Goal: Task Accomplishment & Management: Manage account settings

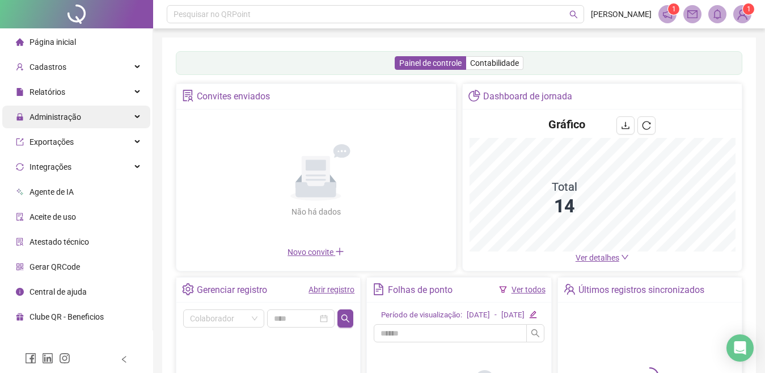
click at [90, 113] on div "Administração" at bounding box center [76, 117] width 148 height 23
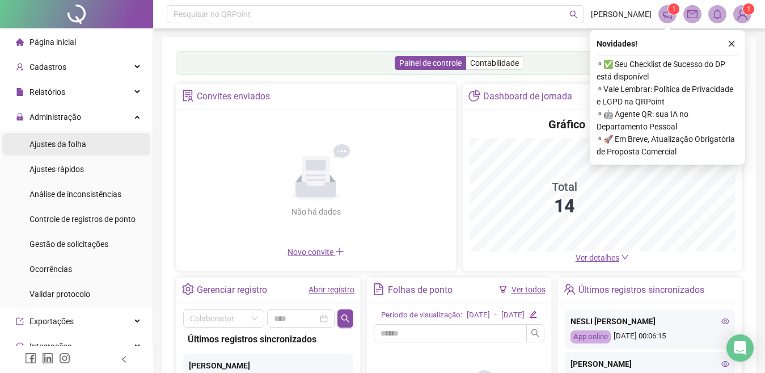
click at [88, 141] on li "Ajustes da folha" at bounding box center [76, 144] width 148 height 23
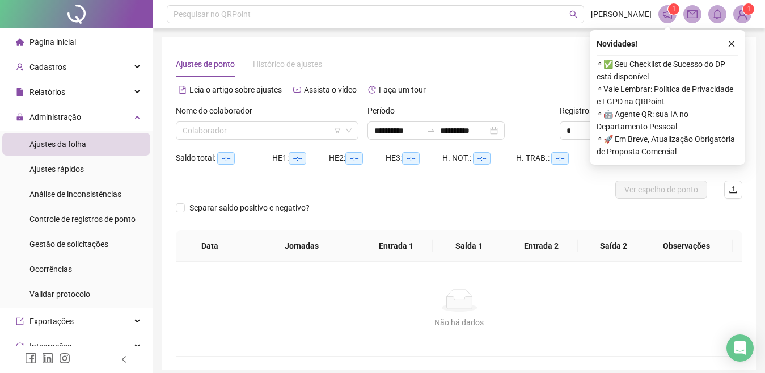
type input "**********"
click at [296, 136] on input "search" at bounding box center [262, 130] width 159 height 17
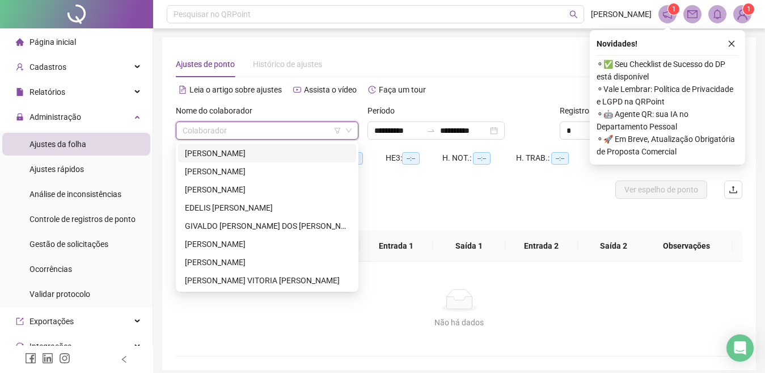
drag, startPoint x: 730, startPoint y: 41, endPoint x: 720, endPoint y: 41, distance: 10.2
click at [730, 41] on icon "close" at bounding box center [732, 44] width 8 height 8
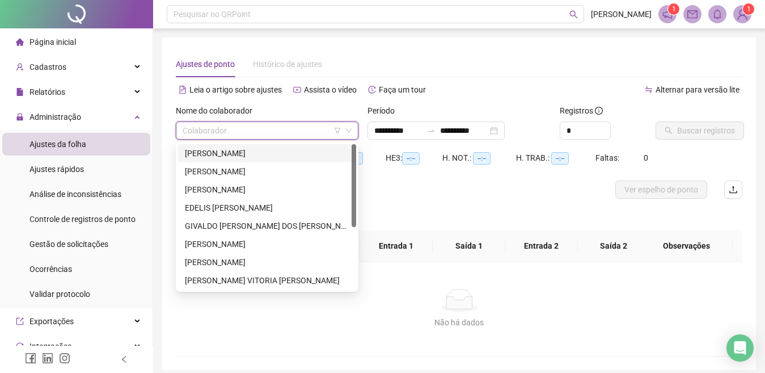
click at [303, 124] on input "search" at bounding box center [262, 130] width 159 height 17
click at [254, 154] on div "ADRIANE PEREIRA DA SILVA" at bounding box center [267, 153] width 165 height 12
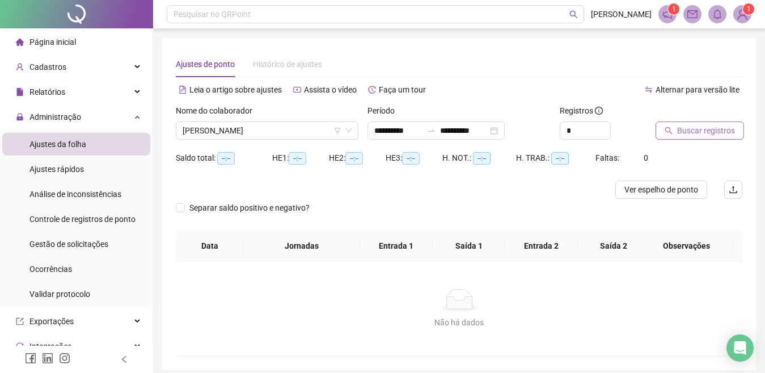
click at [697, 130] on span "Buscar registros" at bounding box center [706, 130] width 58 height 12
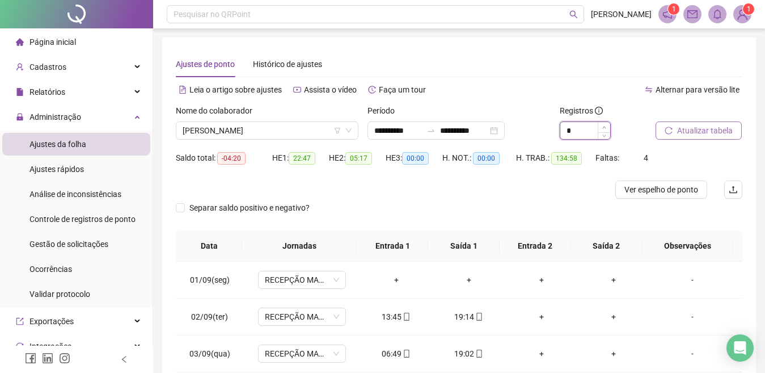
click at [602, 126] on icon "up" at bounding box center [604, 127] width 4 height 4
type input "*"
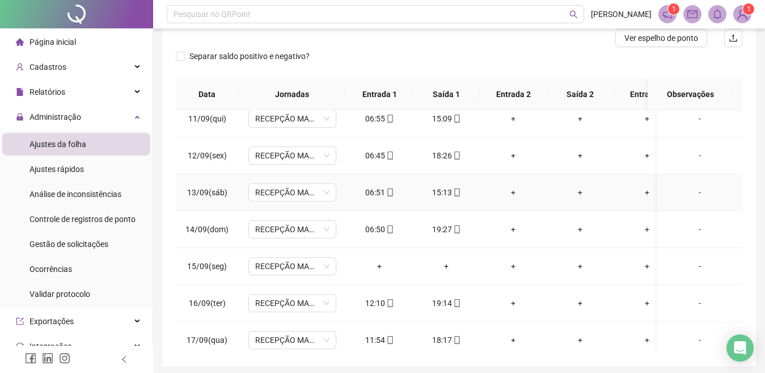
scroll to position [468, 0]
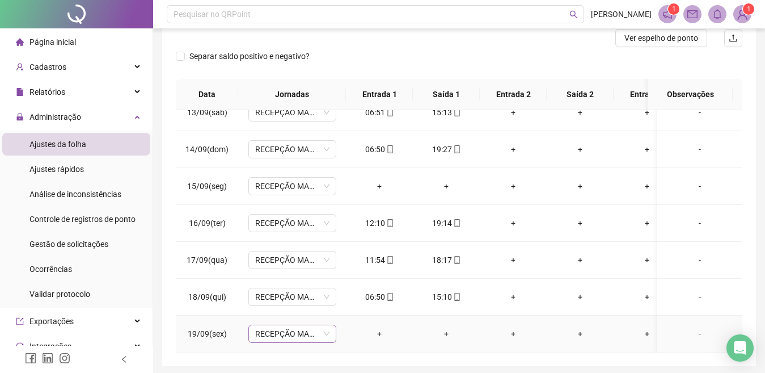
click at [330, 324] on div "RECEPÇÃO MANHÃ" at bounding box center [292, 333] width 88 height 18
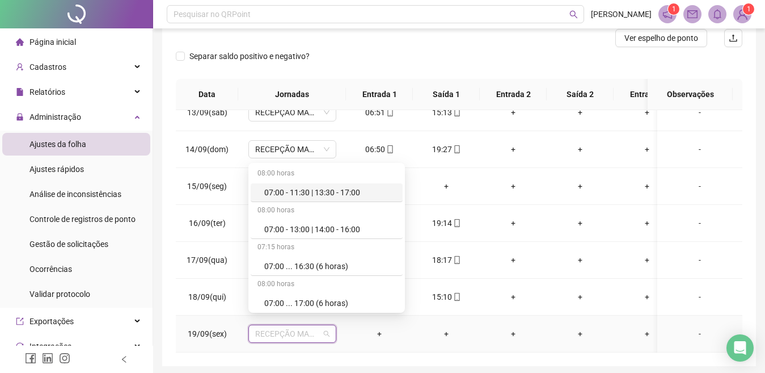
type input "*"
click at [300, 227] on div "Dispensa" at bounding box center [330, 229] width 132 height 12
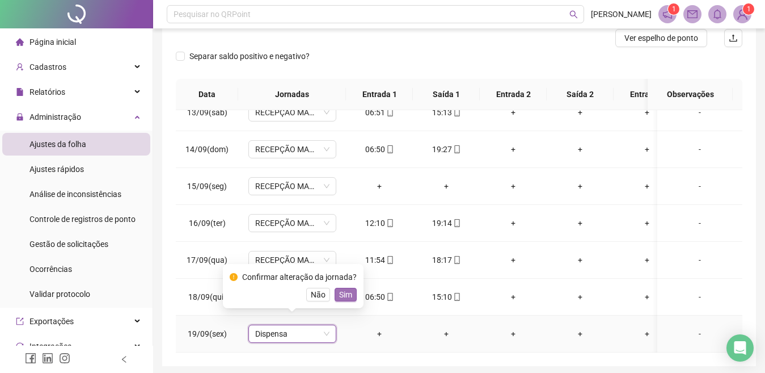
click at [335, 296] on button "Sim" at bounding box center [346, 295] width 22 height 14
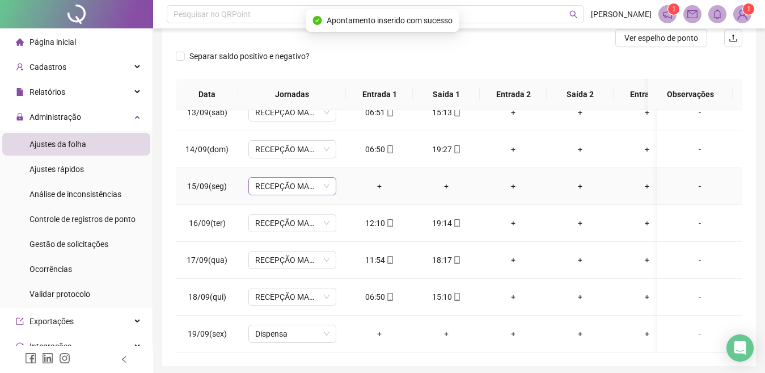
click at [305, 178] on span "RECEPÇÃO MANHÃ" at bounding box center [292, 186] width 74 height 17
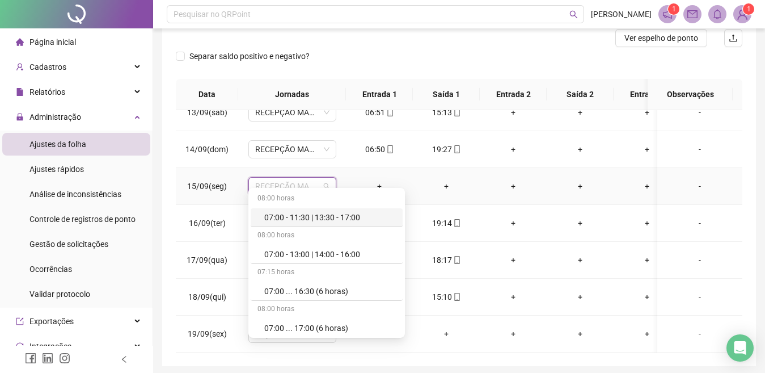
type input "*"
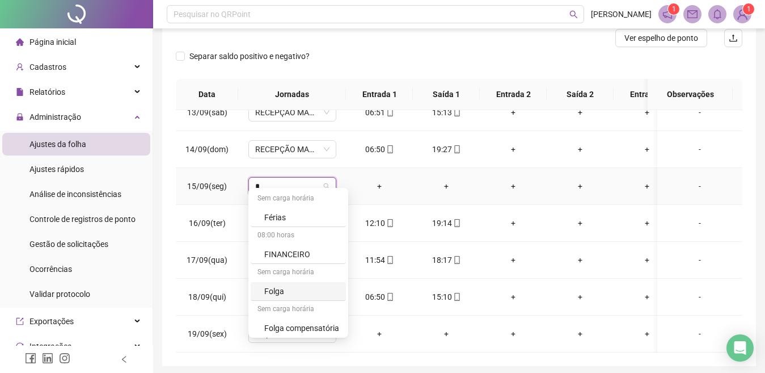
click at [294, 294] on div "Folga" at bounding box center [301, 291] width 75 height 12
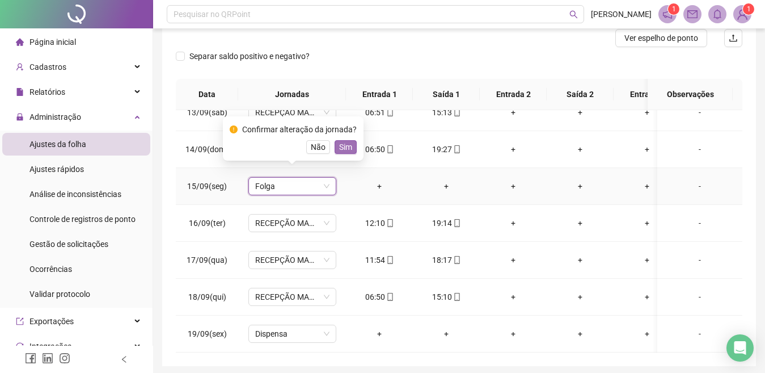
click at [346, 146] on span "Sim" at bounding box center [345, 147] width 13 height 12
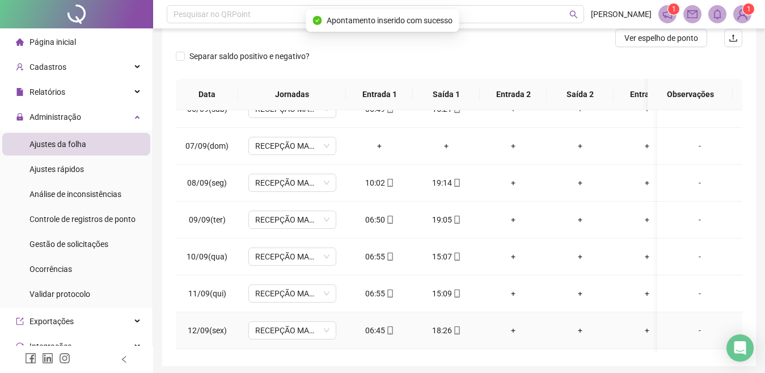
scroll to position [203, 0]
click at [313, 146] on span "RECEPÇÃO MANHÃ" at bounding box center [292, 146] width 74 height 17
type input "*"
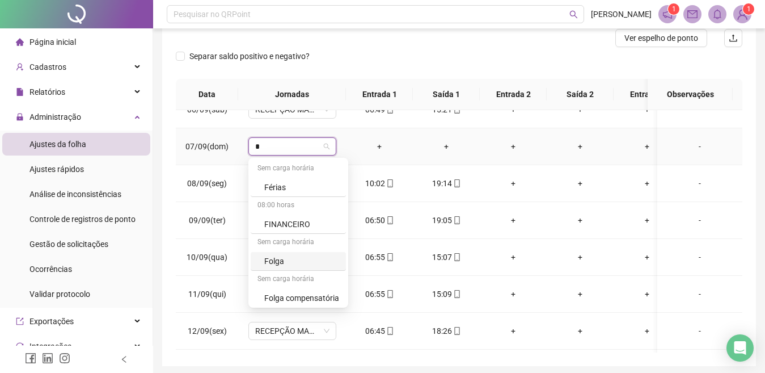
click at [311, 261] on div "Folga" at bounding box center [301, 261] width 75 height 12
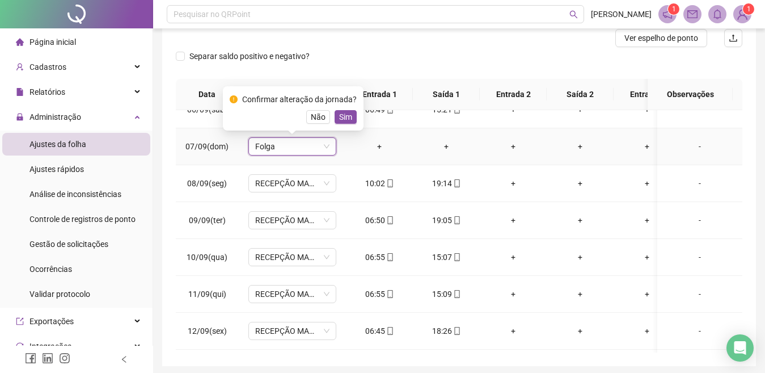
drag, startPoint x: 340, startPoint y: 112, endPoint x: 339, endPoint y: 120, distance: 7.6
click at [340, 113] on span "Sim" at bounding box center [345, 117] width 13 height 12
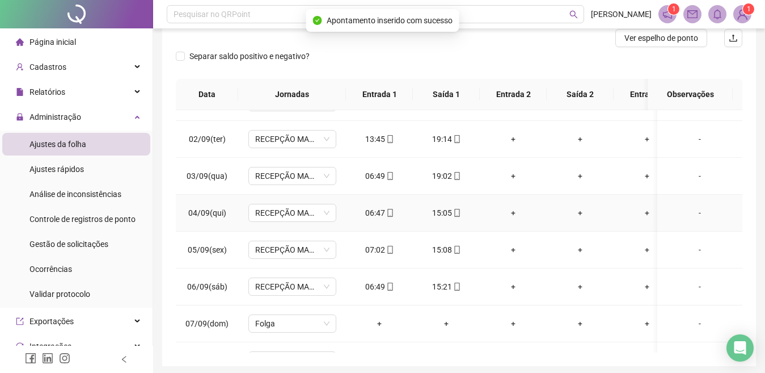
scroll to position [0, 0]
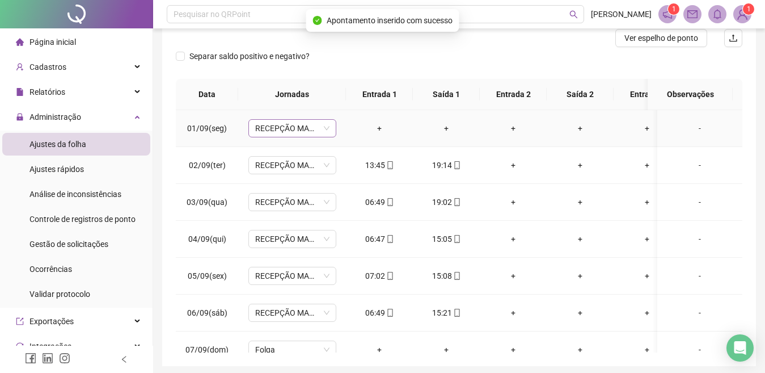
click at [324, 125] on span "RECEPÇÃO MANHÃ" at bounding box center [292, 128] width 74 height 17
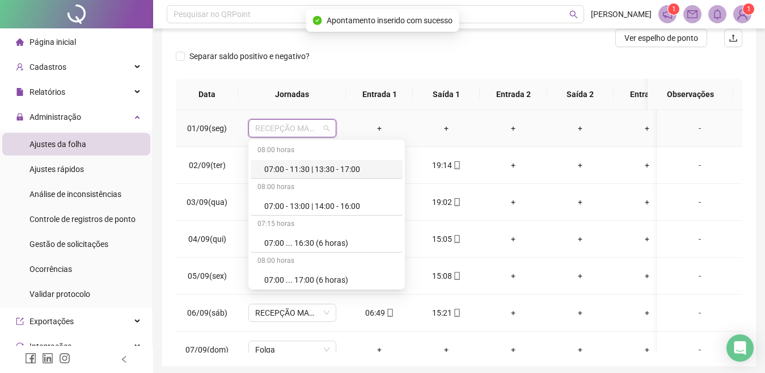
type input "*"
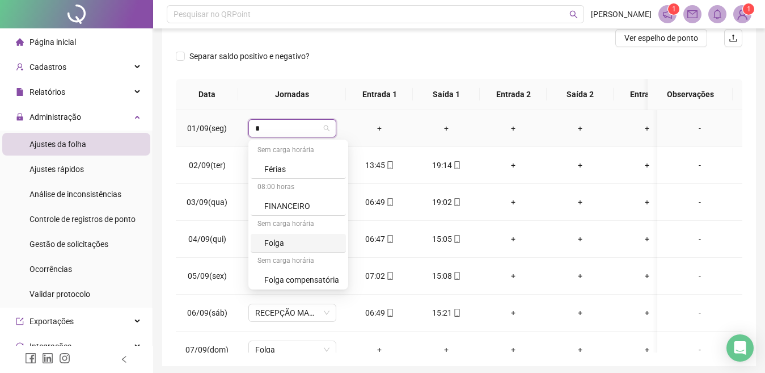
scroll to position [2, 0]
click at [315, 237] on div "Folga" at bounding box center [301, 240] width 75 height 12
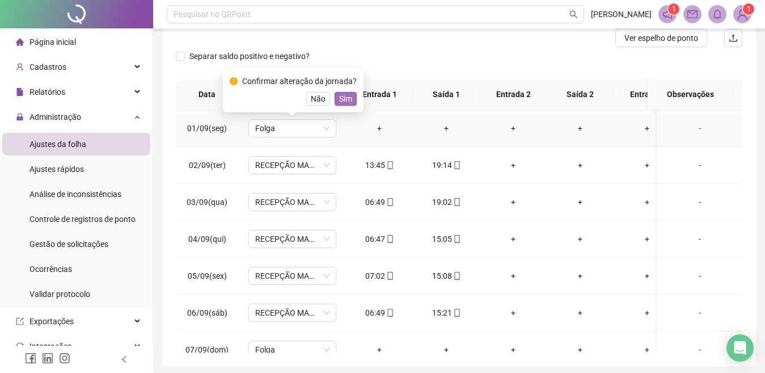
click at [342, 102] on span "Sim" at bounding box center [345, 98] width 13 height 12
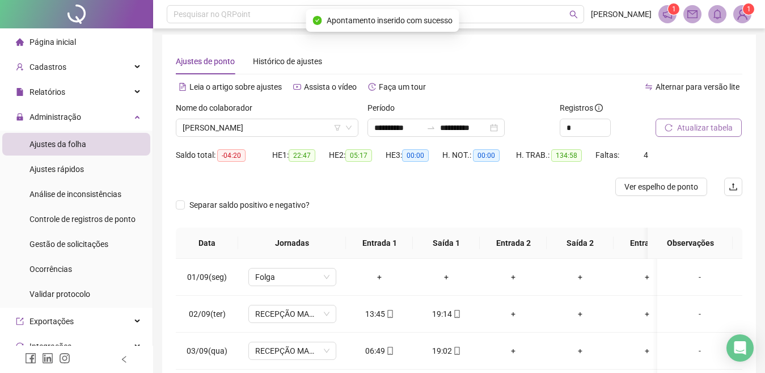
scroll to position [0, 0]
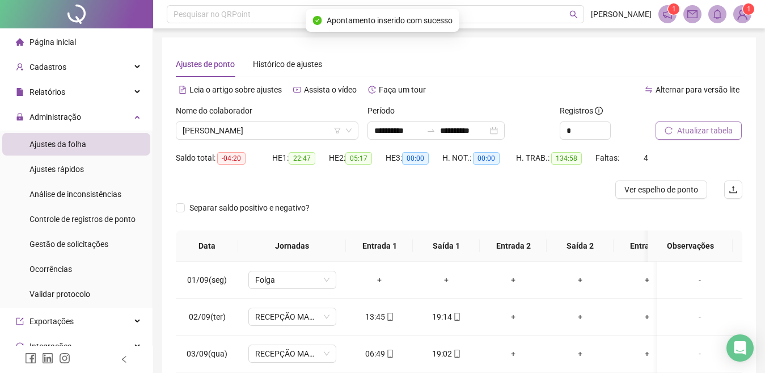
click at [677, 131] on span "Atualizar tabela" at bounding box center [705, 130] width 56 height 12
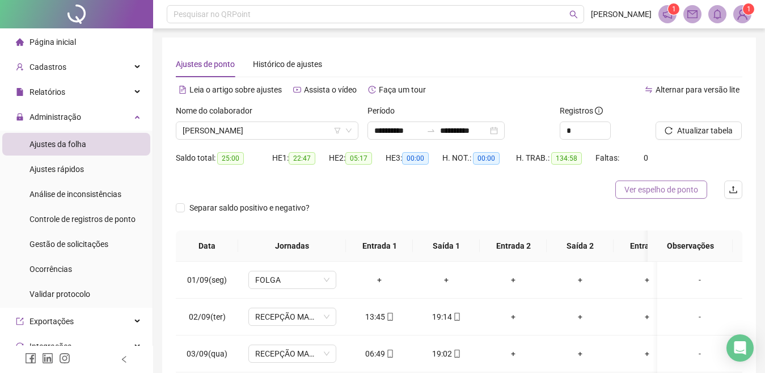
drag, startPoint x: 675, startPoint y: 185, endPoint x: 661, endPoint y: 188, distance: 14.0
click at [675, 184] on span "Ver espelho de ponto" at bounding box center [662, 189] width 74 height 12
click at [746, 11] on sup "1" at bounding box center [748, 8] width 11 height 11
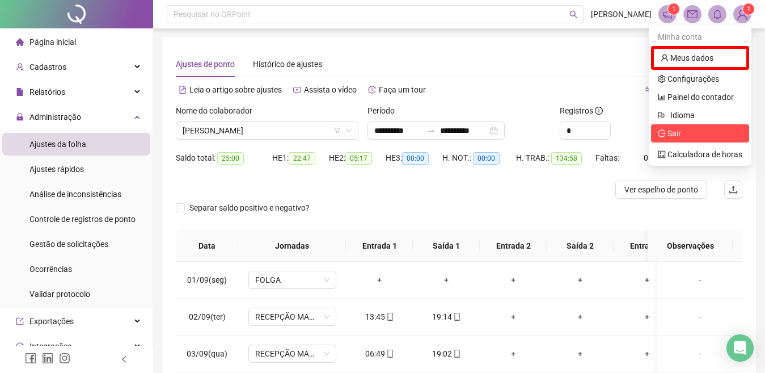
click at [684, 130] on span "Sair" at bounding box center [700, 133] width 85 height 12
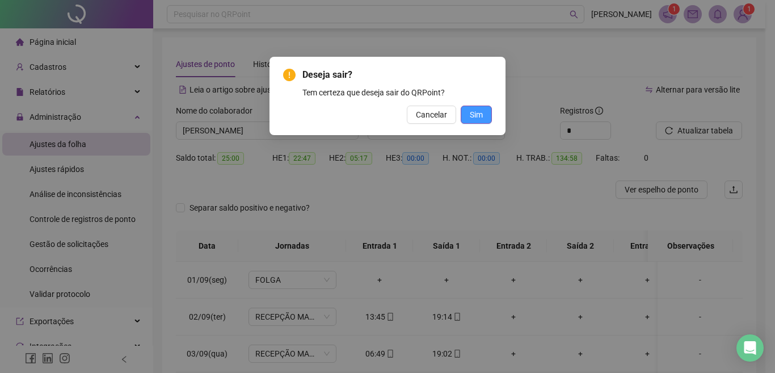
click at [476, 108] on button "Sim" at bounding box center [476, 115] width 31 height 18
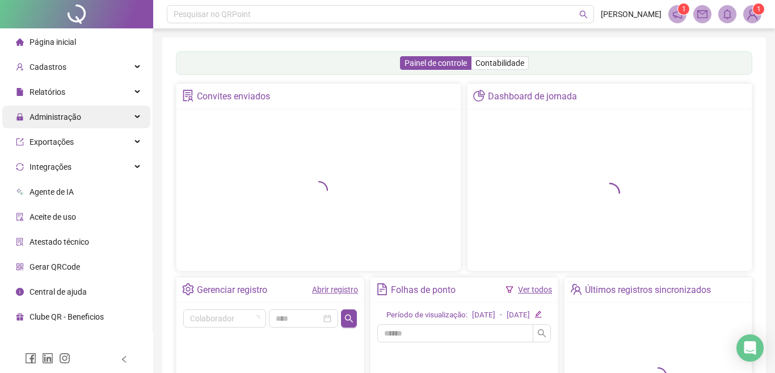
click at [75, 116] on span "Administração" at bounding box center [55, 116] width 52 height 9
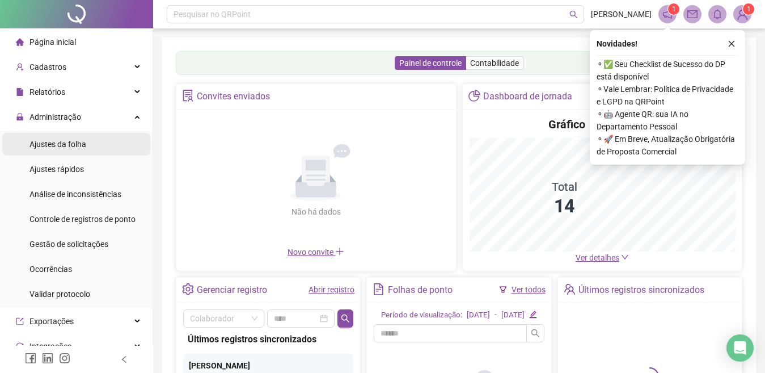
click at [60, 141] on span "Ajustes da folha" at bounding box center [57, 144] width 57 height 9
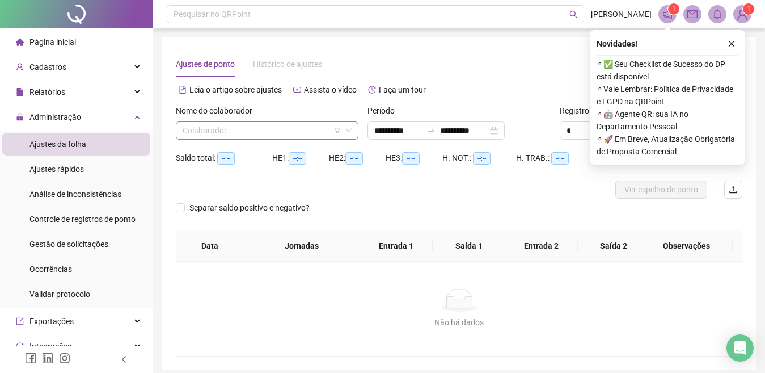
type input "**********"
click at [205, 133] on input "search" at bounding box center [262, 130] width 159 height 17
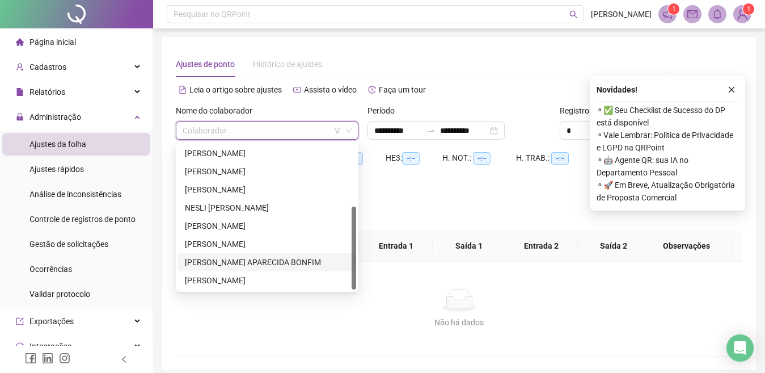
scroll to position [46, 0]
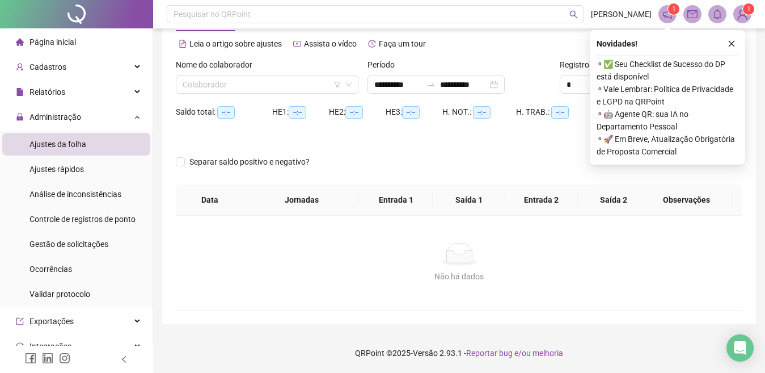
click at [730, 40] on button "button" at bounding box center [732, 44] width 14 height 14
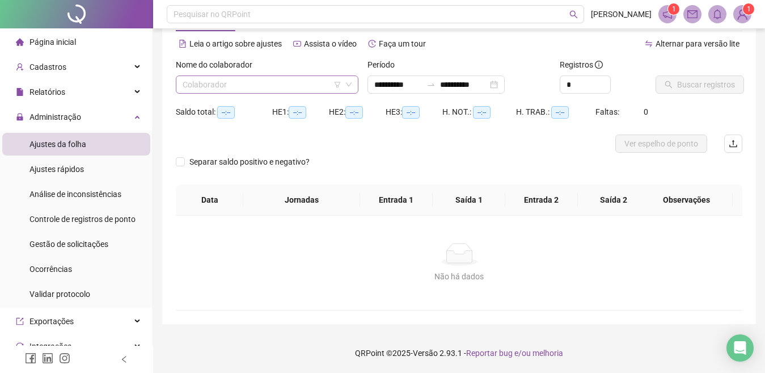
click at [315, 82] on input "search" at bounding box center [262, 84] width 159 height 17
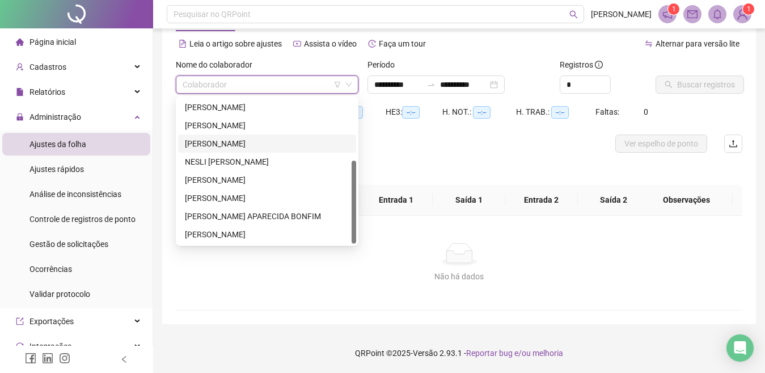
click at [256, 140] on div "MARISA JAQUELINE FLORINDO DOS SANTOS" at bounding box center [267, 143] width 165 height 12
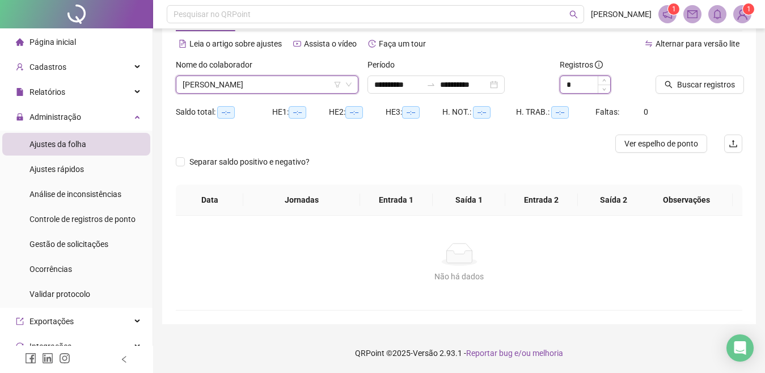
click at [606, 79] on icon "up" at bounding box center [604, 80] width 4 height 4
type input "*"
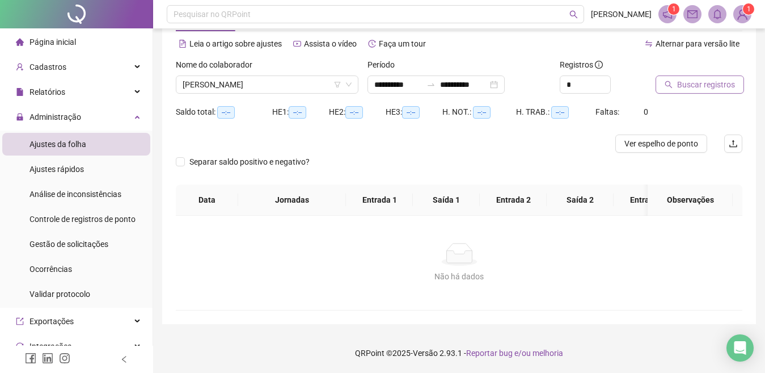
click at [683, 85] on span "Buscar registros" at bounding box center [706, 84] width 58 height 12
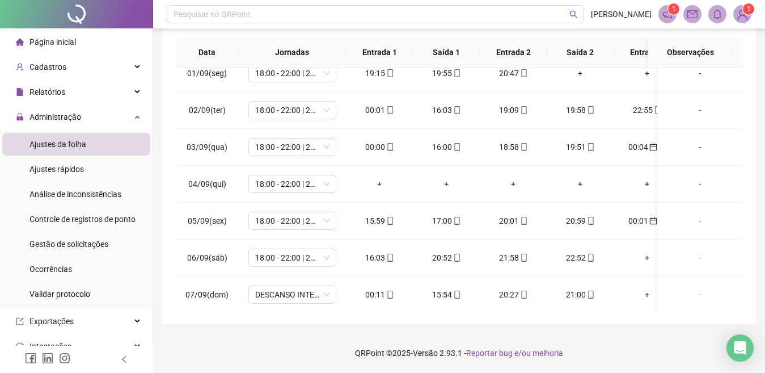
scroll to position [0, 0]
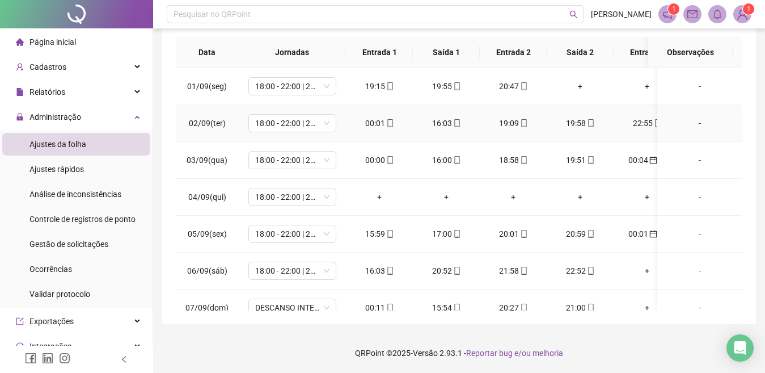
click at [377, 121] on div "00:01" at bounding box center [379, 123] width 49 height 12
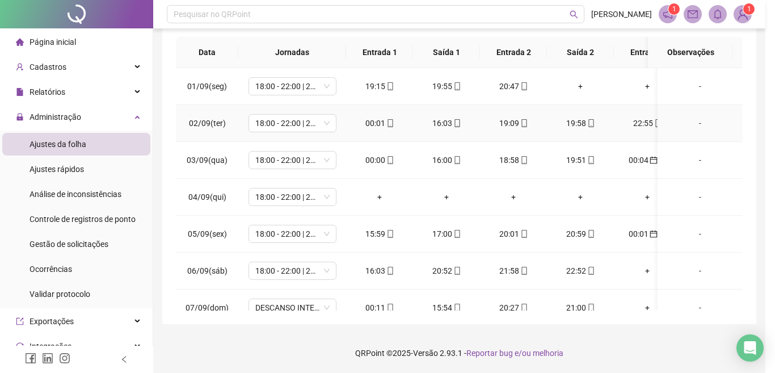
type input "**********"
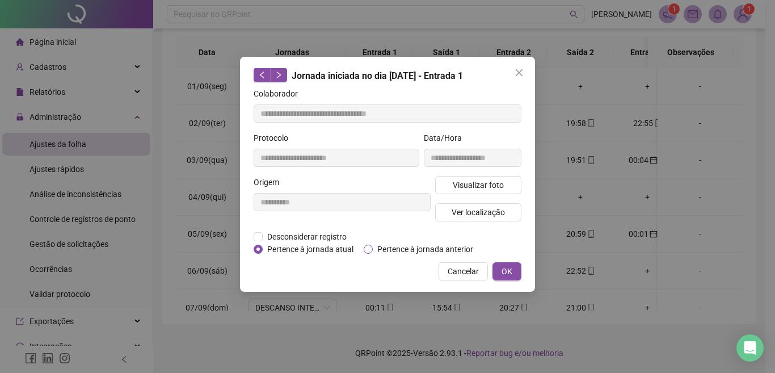
click at [415, 245] on span "Pertence à jornada anterior" at bounding box center [425, 249] width 105 height 12
click at [517, 274] on button "OK" at bounding box center [506, 271] width 29 height 18
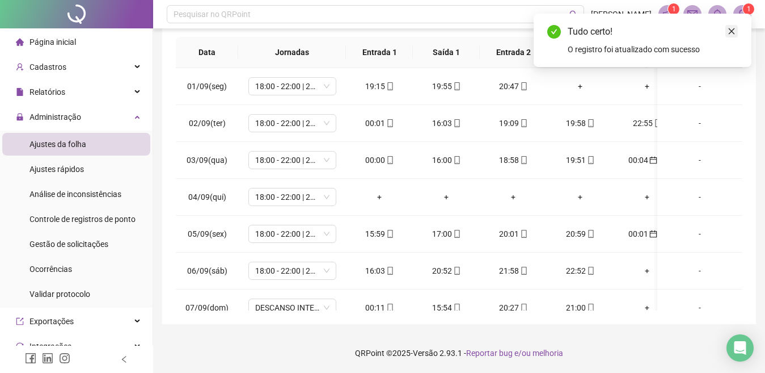
click at [733, 33] on icon "close" at bounding box center [732, 31] width 8 height 8
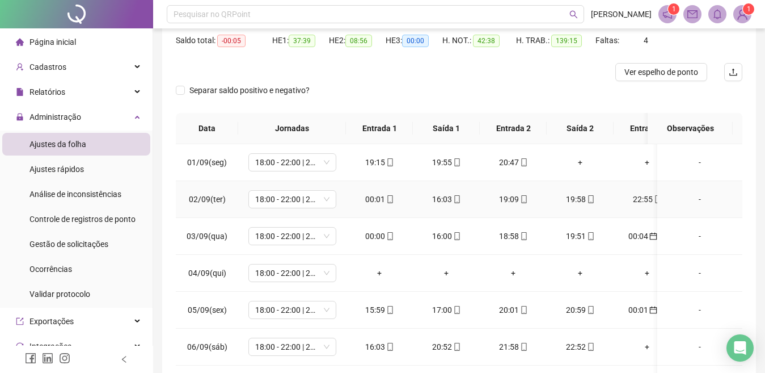
scroll to position [80, 0]
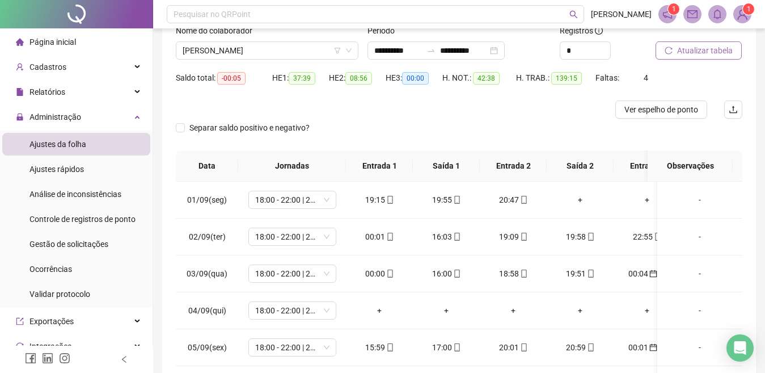
click at [696, 53] on span "Atualizar tabela" at bounding box center [705, 50] width 56 height 12
click at [581, 237] on div "22:55" at bounding box center [580, 236] width 49 height 12
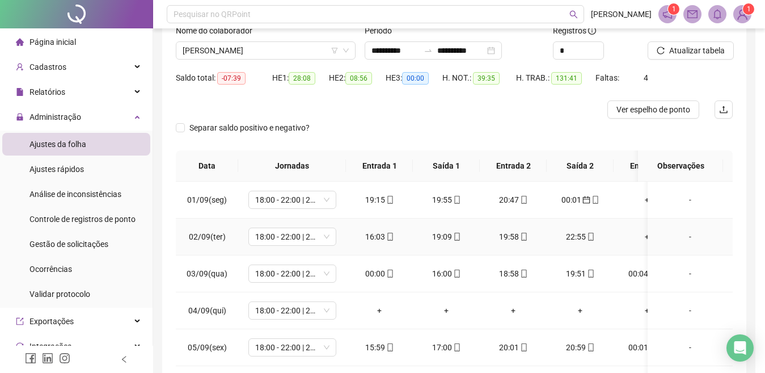
type input "**********"
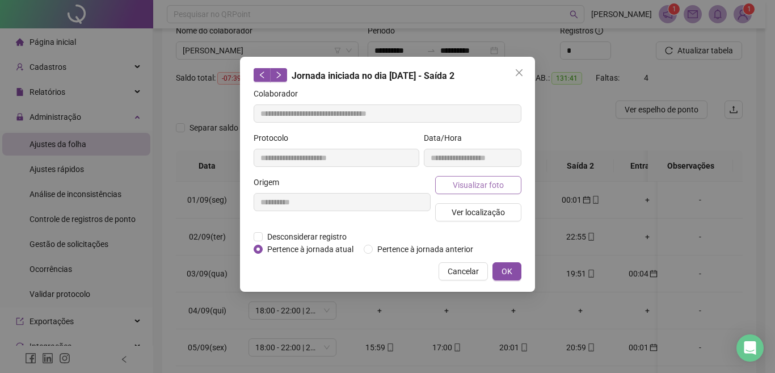
click at [495, 179] on span "Visualizar foto" at bounding box center [478, 185] width 51 height 12
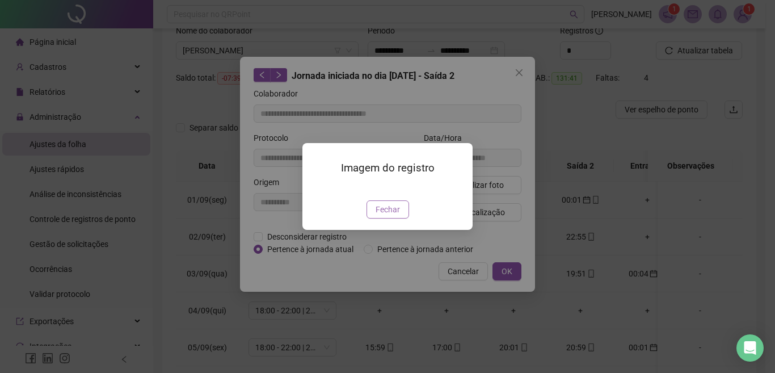
click at [390, 216] on span "Fechar" at bounding box center [388, 209] width 24 height 12
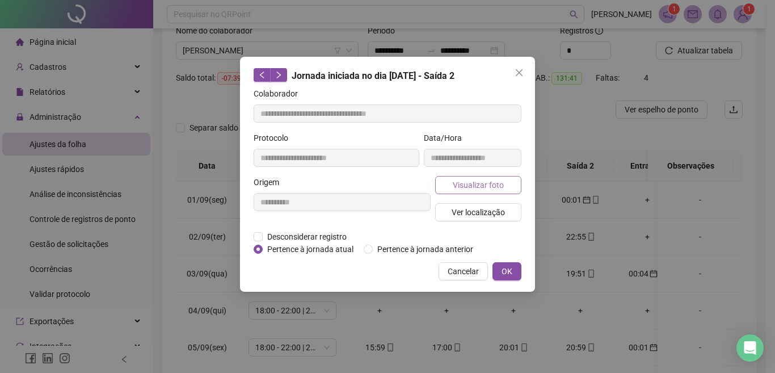
click at [492, 178] on button "Visualizar foto" at bounding box center [478, 185] width 86 height 18
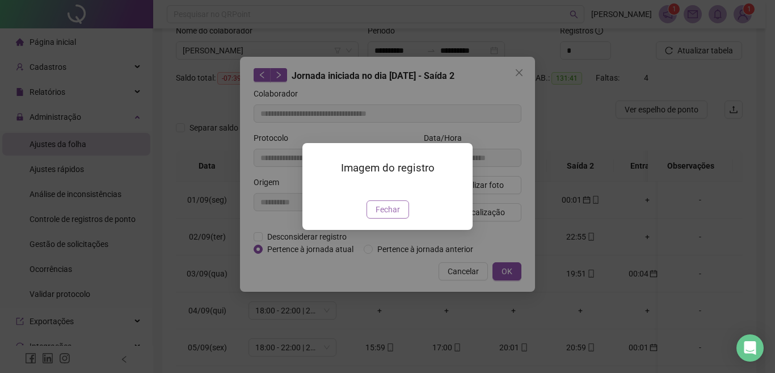
click at [388, 216] on span "Fechar" at bounding box center [388, 209] width 24 height 12
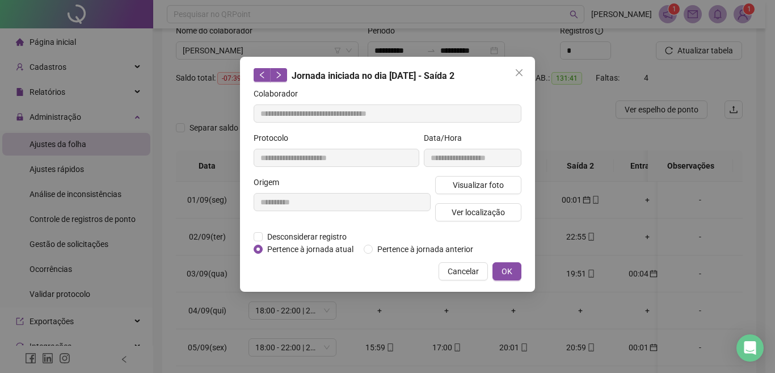
click at [516, 76] on icon "close" at bounding box center [519, 72] width 7 height 7
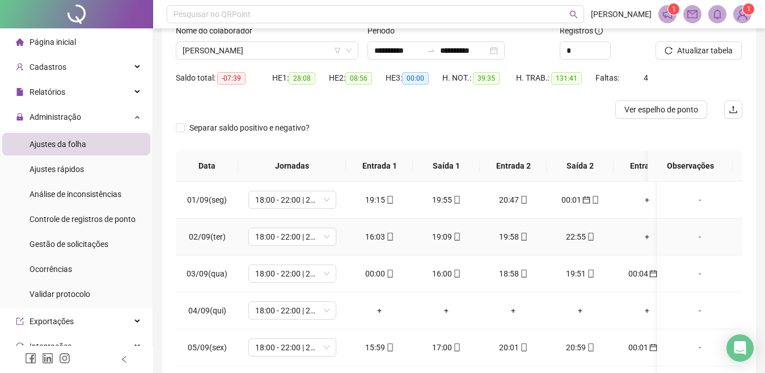
click at [584, 235] on div "22:55" at bounding box center [580, 236] width 49 height 12
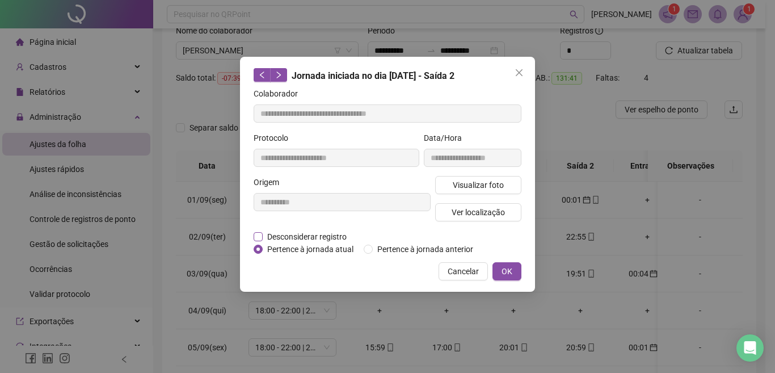
click at [336, 232] on span "Desconsiderar registro" at bounding box center [307, 236] width 88 height 12
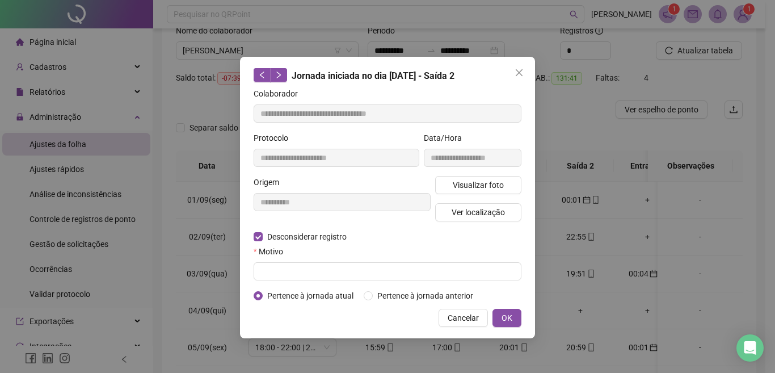
click at [282, 281] on form "**********" at bounding box center [388, 194] width 268 height 214
click at [280, 285] on form "**********" at bounding box center [388, 194] width 268 height 214
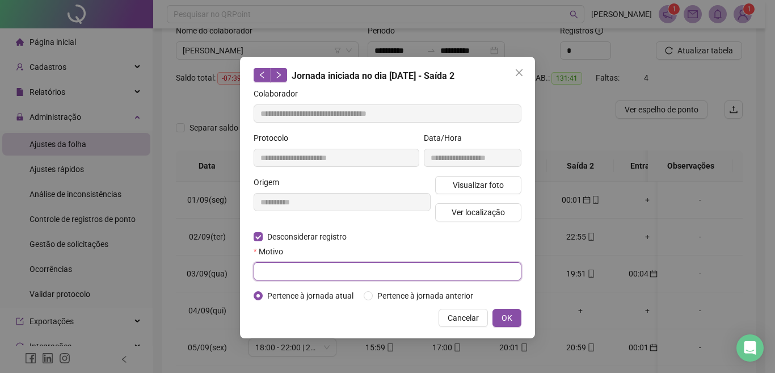
click at [278, 270] on input "text" at bounding box center [388, 271] width 268 height 18
type input "*"
type input "**********"
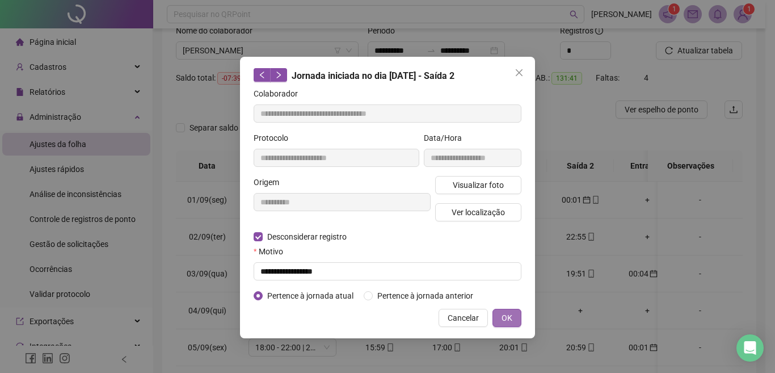
click at [498, 318] on button "OK" at bounding box center [506, 318] width 29 height 18
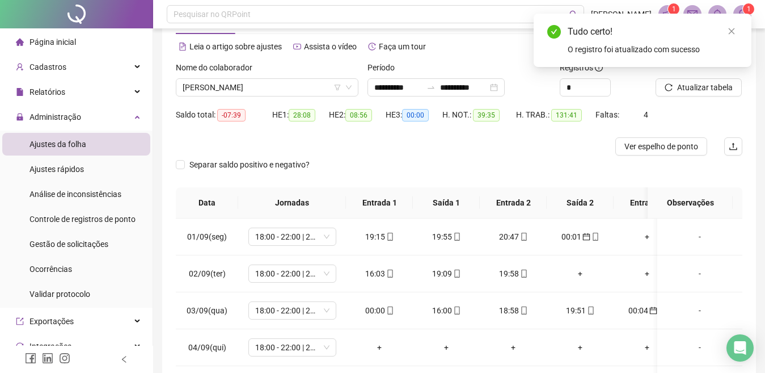
scroll to position [0, 0]
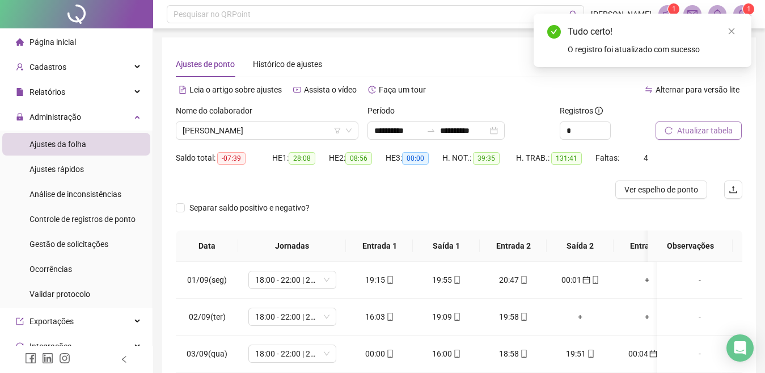
click at [689, 129] on span "Atualizar tabela" at bounding box center [705, 130] width 56 height 12
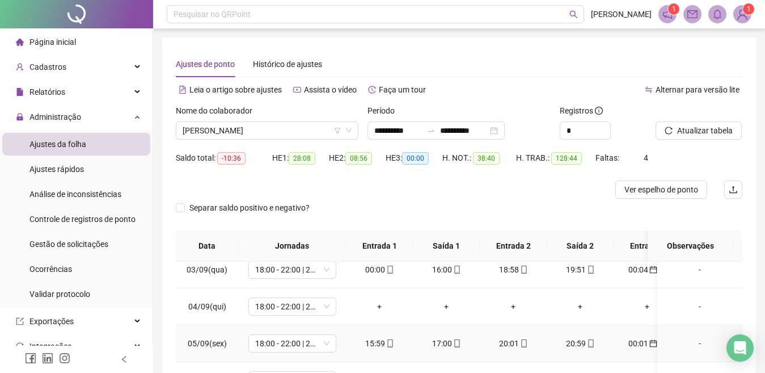
scroll to position [38, 0]
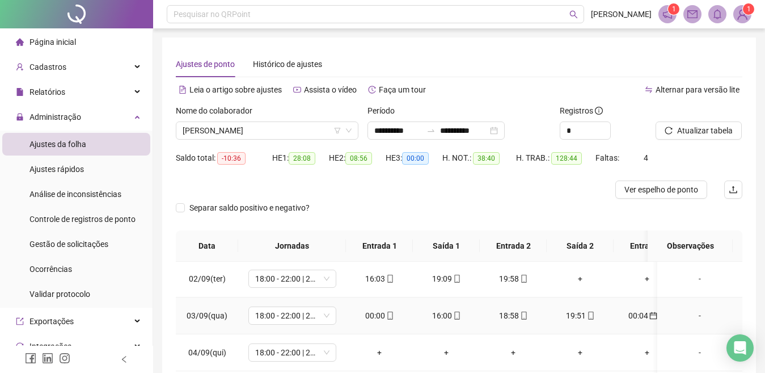
click at [381, 315] on div "00:00" at bounding box center [379, 315] width 49 height 12
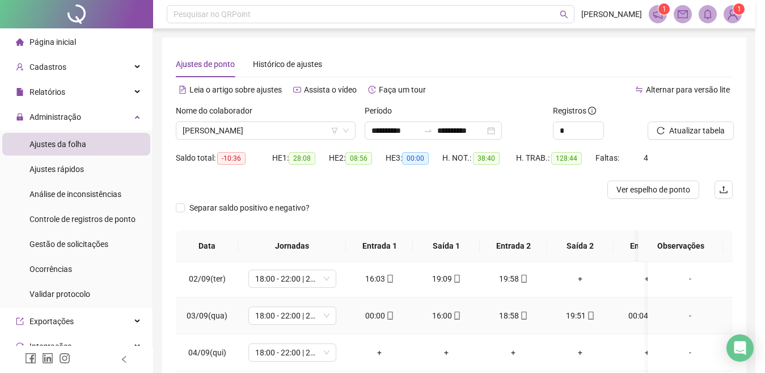
type input "**********"
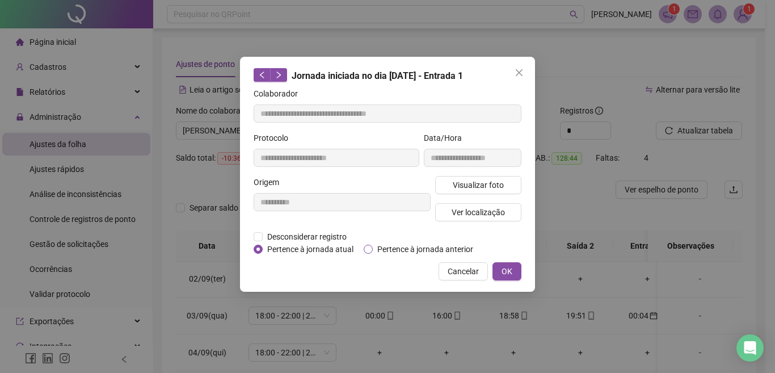
click at [395, 248] on span "Pertence à jornada anterior" at bounding box center [425, 249] width 105 height 12
click at [501, 268] on button "OK" at bounding box center [506, 271] width 29 height 18
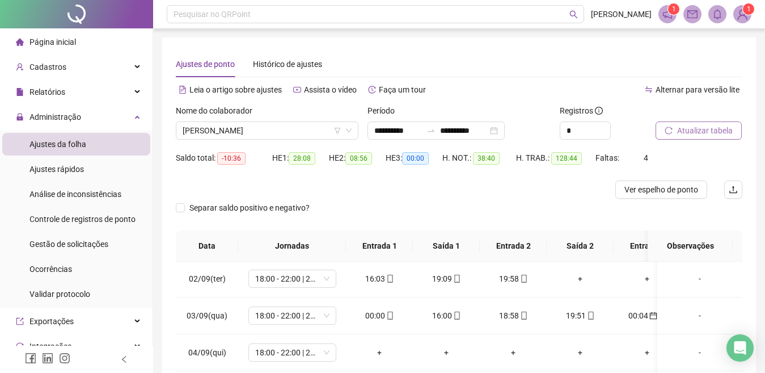
click at [688, 132] on span "Atualizar tabela" at bounding box center [705, 130] width 56 height 12
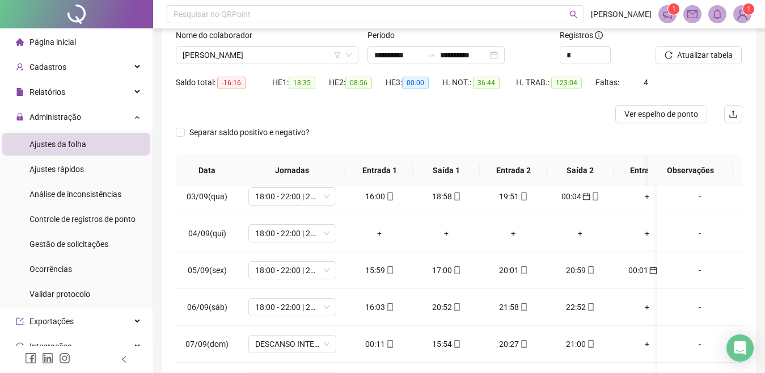
scroll to position [91, 0]
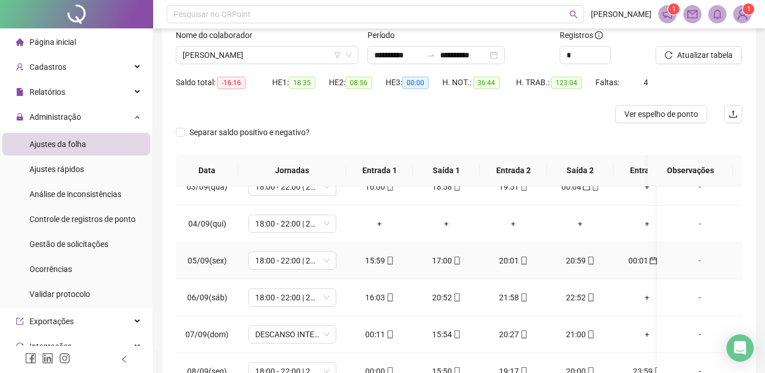
click at [458, 260] on icon "mobile" at bounding box center [457, 260] width 8 height 8
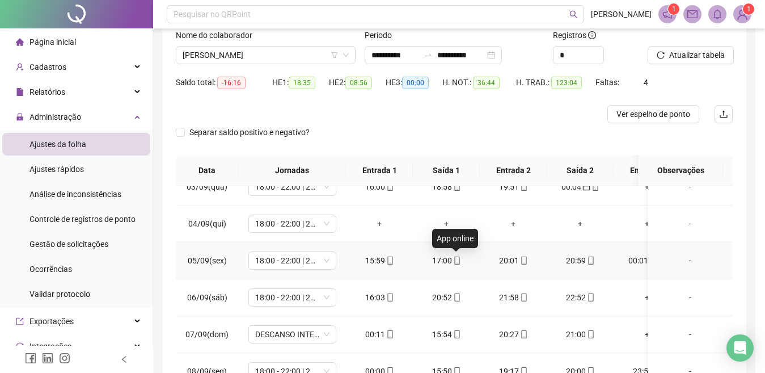
type input "**********"
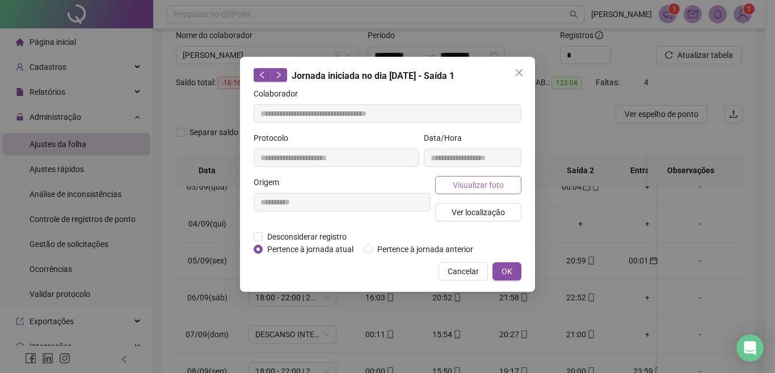
click at [490, 178] on button "Visualizar foto" at bounding box center [478, 185] width 86 height 18
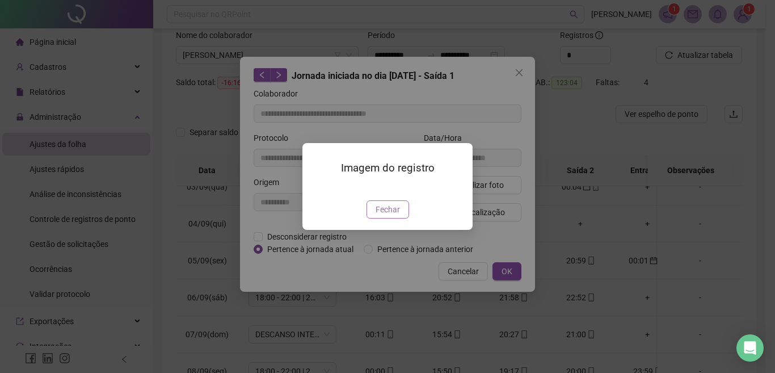
click at [378, 216] on span "Fechar" at bounding box center [388, 209] width 24 height 12
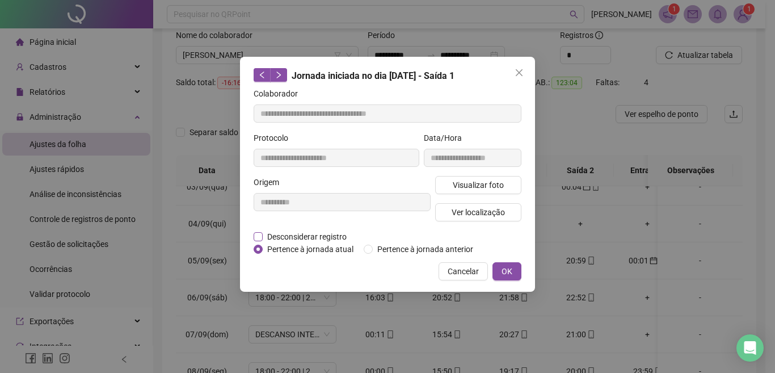
click at [309, 230] on span "Desconsiderar registro" at bounding box center [307, 236] width 88 height 12
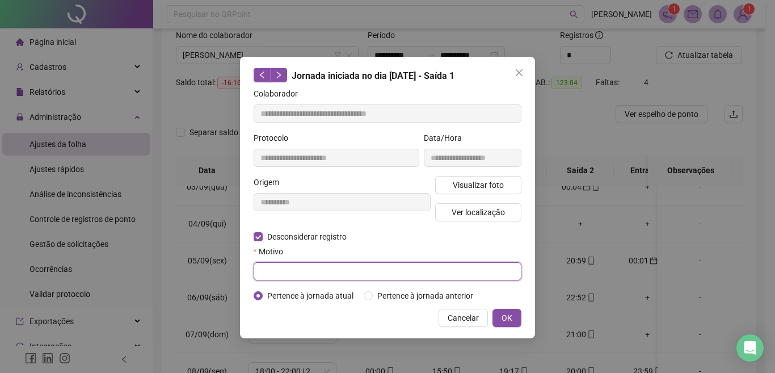
click at [318, 265] on input "text" at bounding box center [388, 271] width 268 height 18
type input "**********"
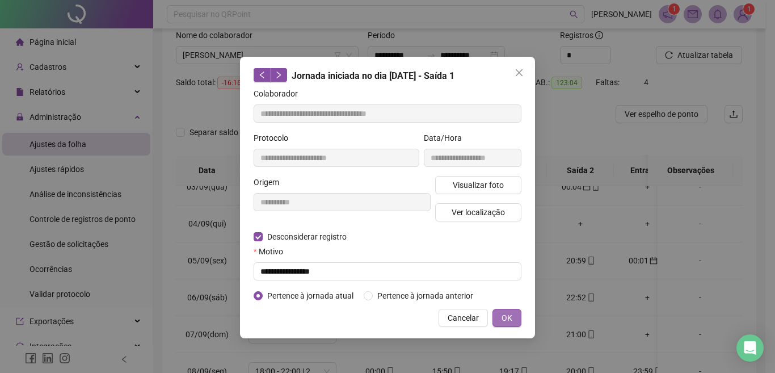
click at [520, 323] on button "OK" at bounding box center [506, 318] width 29 height 18
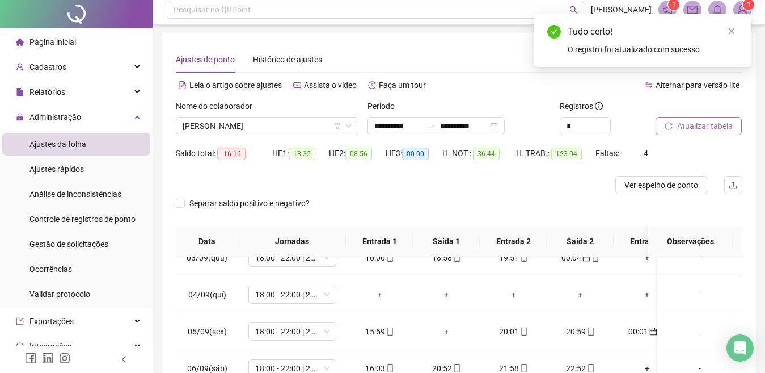
scroll to position [0, 0]
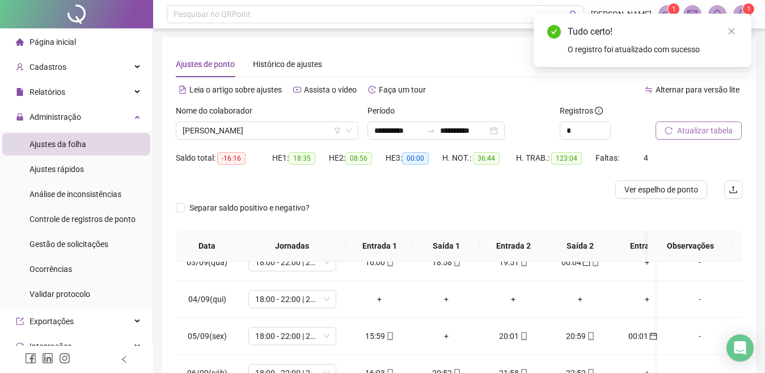
click at [681, 133] on span "Atualizar tabela" at bounding box center [705, 130] width 56 height 12
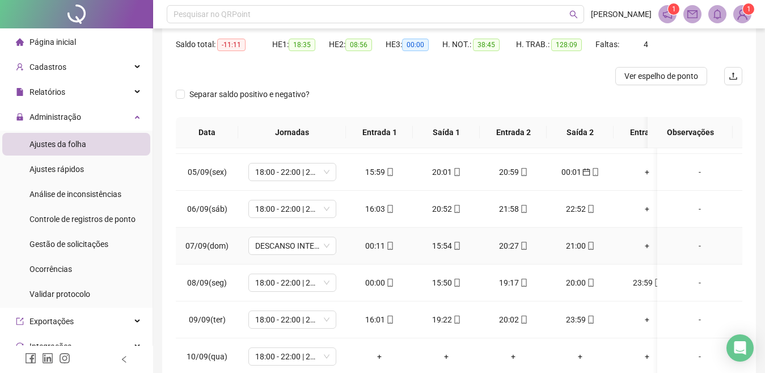
scroll to position [129, 0]
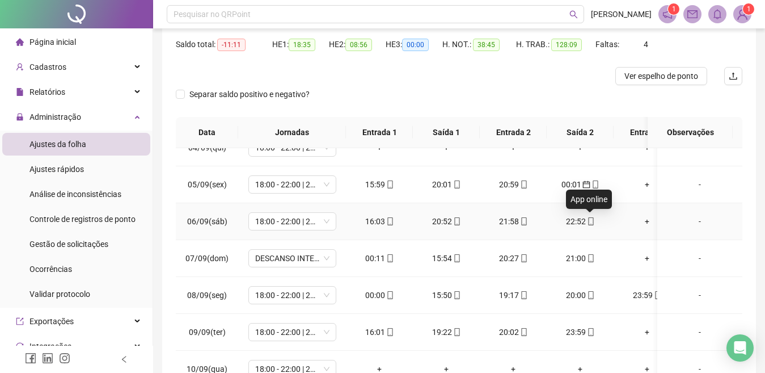
click at [589, 218] on icon "mobile" at bounding box center [591, 221] width 8 height 8
type input "**********"
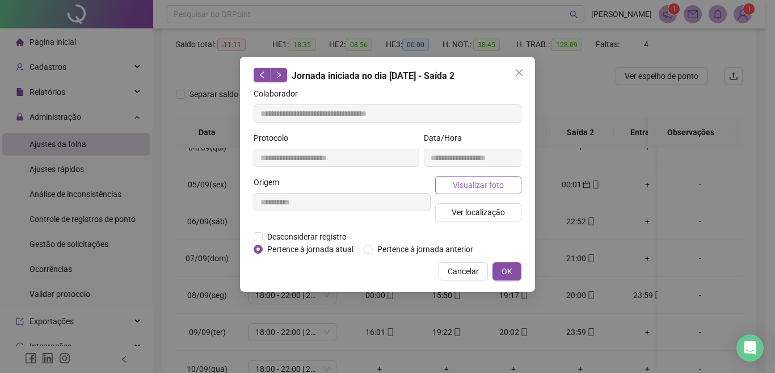
click at [453, 185] on span "Visualizar foto" at bounding box center [478, 185] width 51 height 12
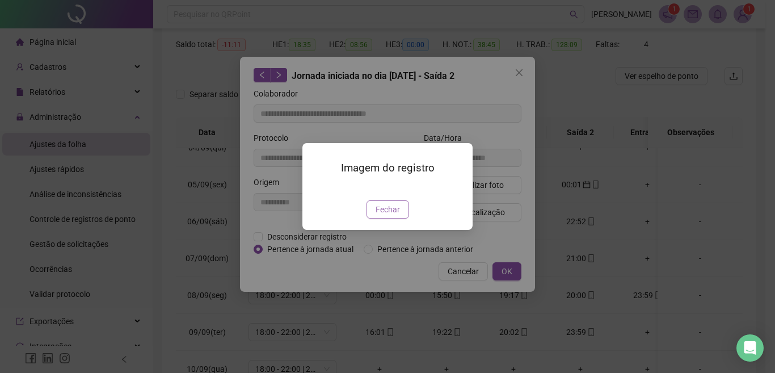
click at [389, 218] on button "Fechar" at bounding box center [387, 209] width 43 height 18
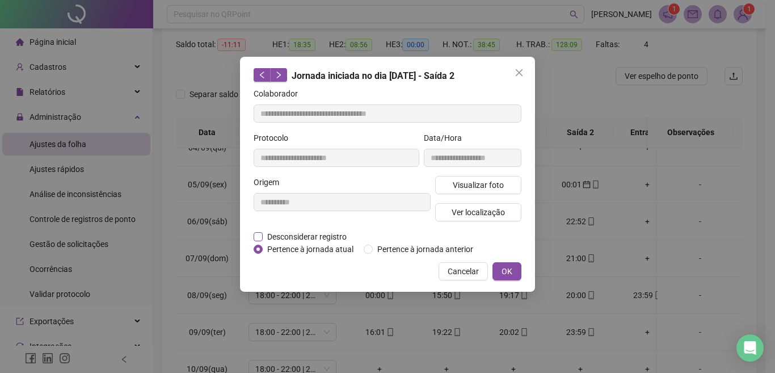
click at [293, 232] on span "Desconsiderar registro" at bounding box center [307, 236] width 88 height 12
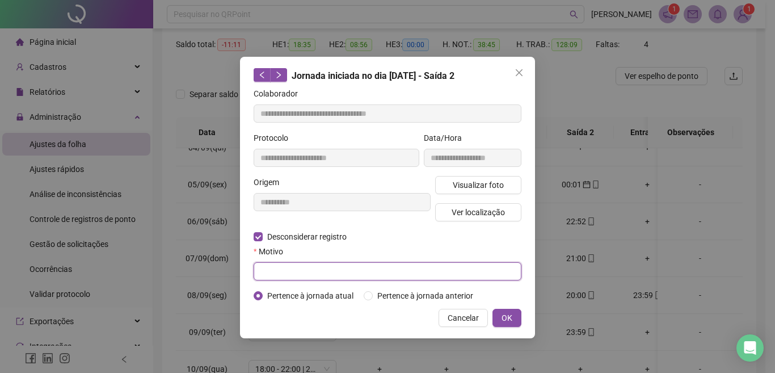
click at [280, 271] on input "text" at bounding box center [388, 271] width 268 height 18
drag, startPoint x: 261, startPoint y: 271, endPoint x: 325, endPoint y: 269, distance: 64.1
click at [325, 269] on input "**********" at bounding box center [388, 271] width 268 height 18
type input "**********"
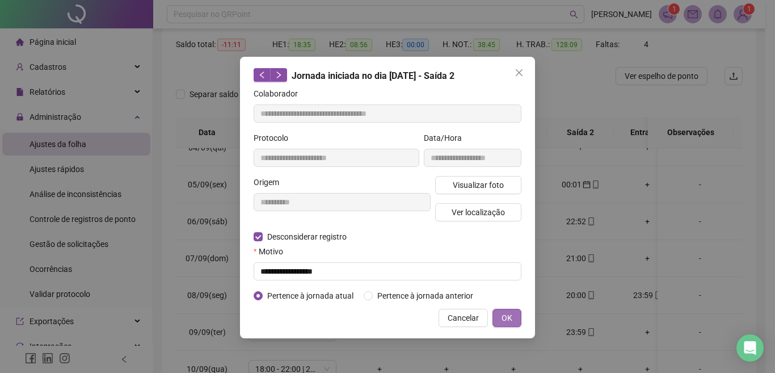
click at [502, 323] on span "OK" at bounding box center [506, 317] width 11 height 12
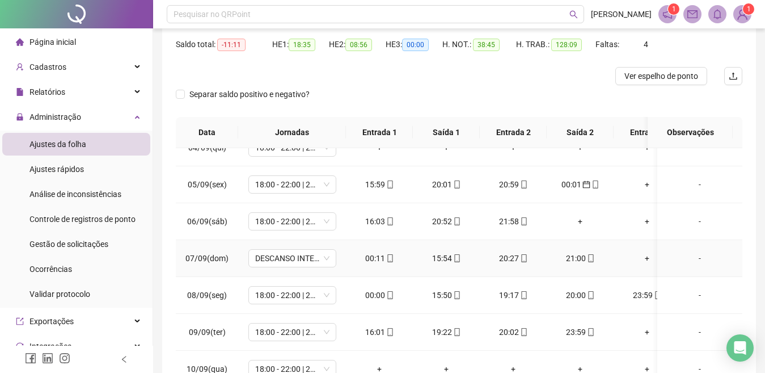
click at [378, 253] on div "00:11" at bounding box center [379, 258] width 49 height 12
type input "**********"
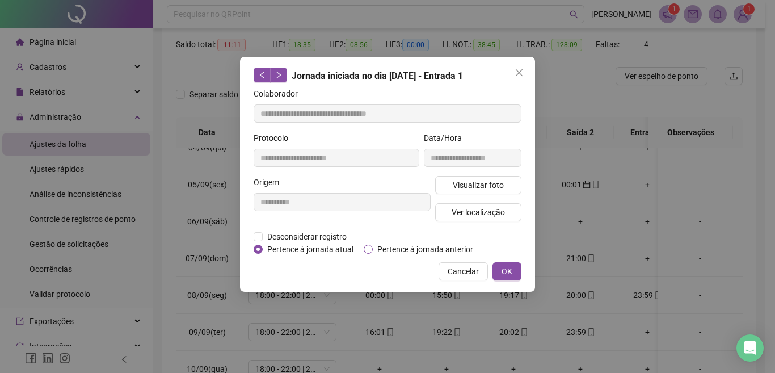
click at [442, 252] on span "Pertence à jornada anterior" at bounding box center [425, 249] width 105 height 12
click at [506, 263] on button "OK" at bounding box center [506, 271] width 29 height 18
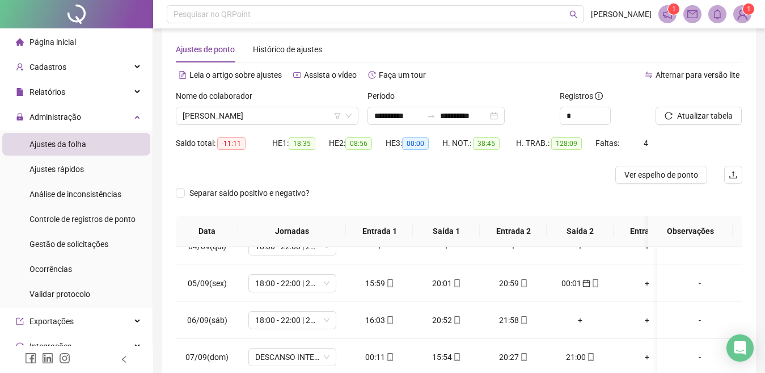
scroll to position [0, 0]
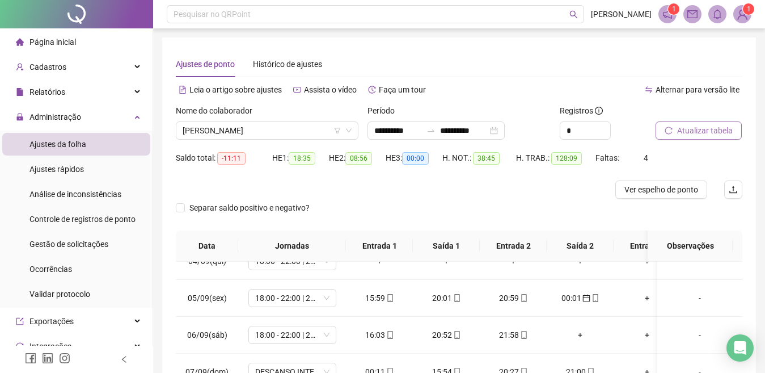
drag, startPoint x: 664, startPoint y: 133, endPoint x: 663, endPoint y: 127, distance: 6.3
click at [664, 128] on button "Atualizar tabela" at bounding box center [699, 130] width 86 height 18
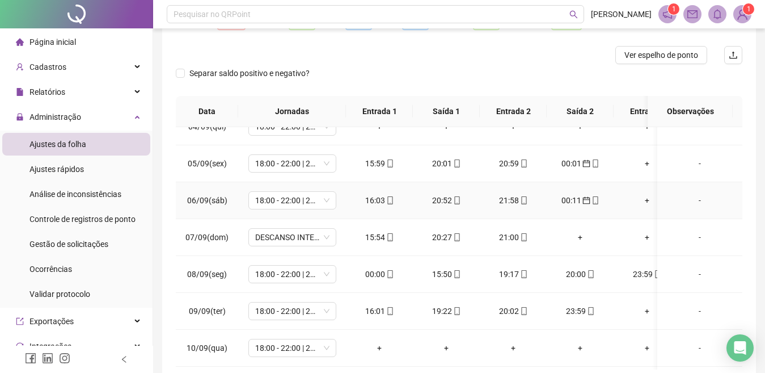
scroll to position [151, 0]
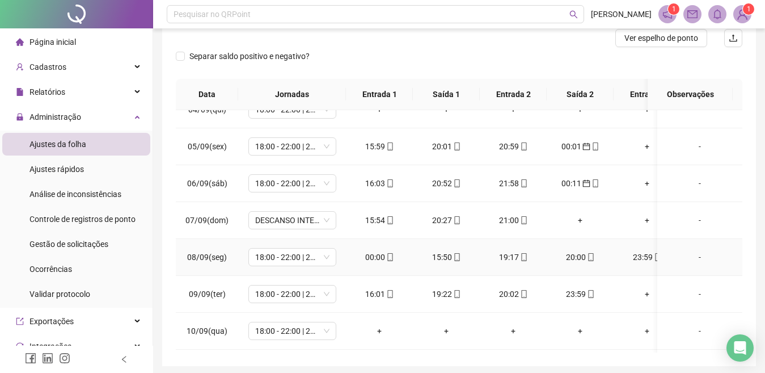
click at [373, 255] on div "00:00" at bounding box center [379, 257] width 49 height 12
type input "**********"
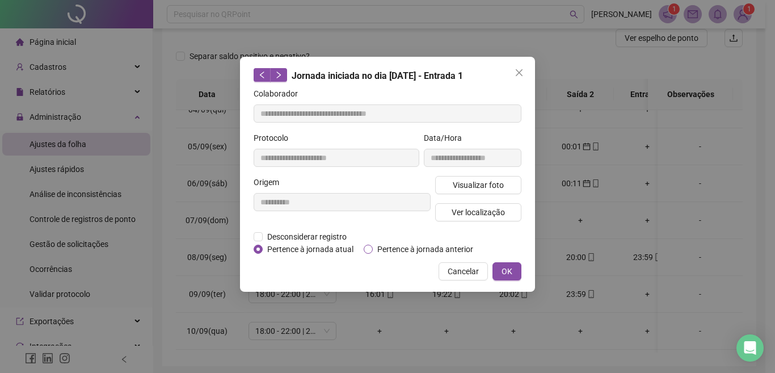
click at [412, 247] on span "Pertence à jornada anterior" at bounding box center [425, 249] width 105 height 12
click at [507, 273] on span "OK" at bounding box center [506, 271] width 11 height 12
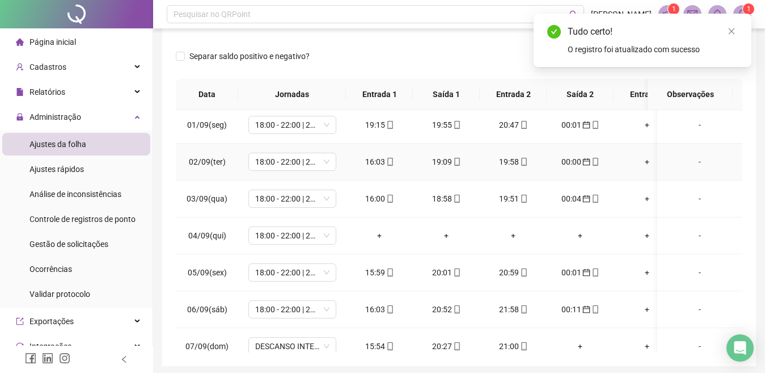
scroll to position [0, 0]
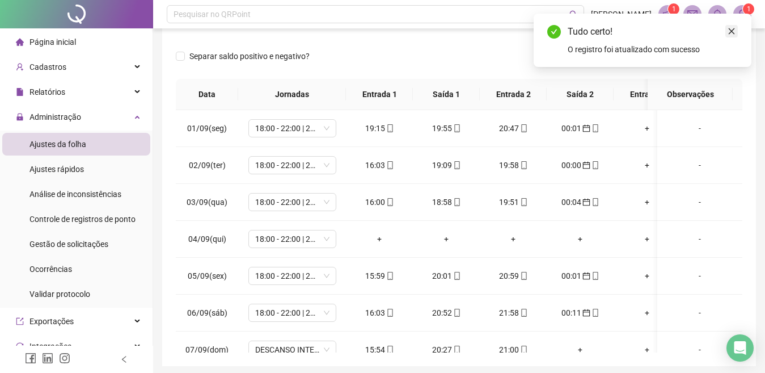
click at [727, 31] on div "Tudo certo! O registro foi atualizado com sucesso" at bounding box center [643, 40] width 218 height 53
click at [734, 33] on icon "close" at bounding box center [732, 31] width 6 height 6
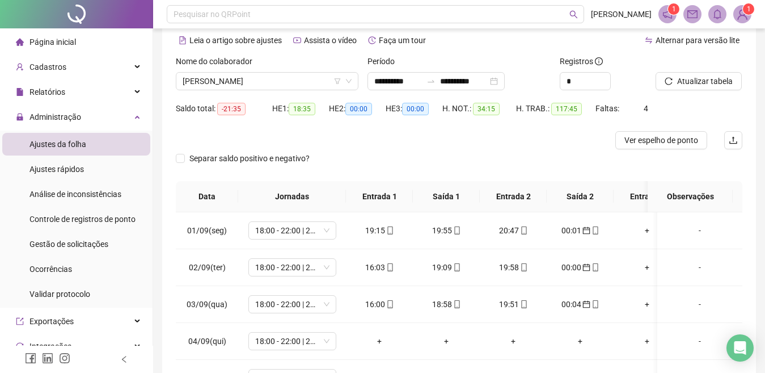
scroll to position [38, 0]
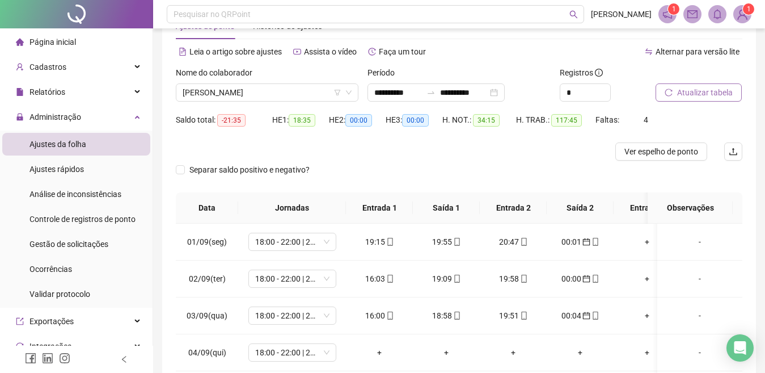
click at [671, 91] on icon "reload" at bounding box center [669, 92] width 8 height 8
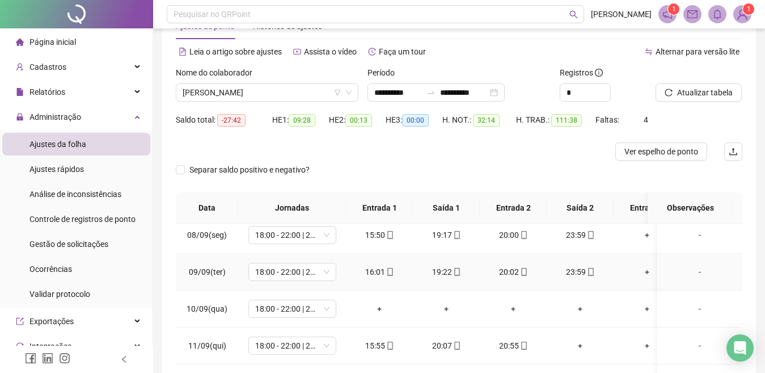
scroll to position [340, 0]
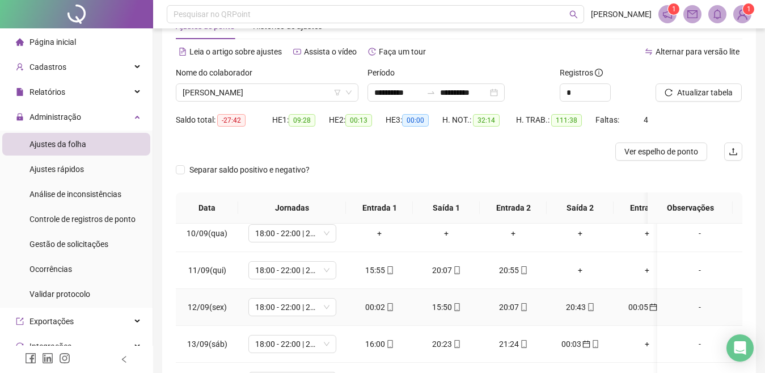
click at [376, 305] on div "00:02" at bounding box center [379, 307] width 49 height 12
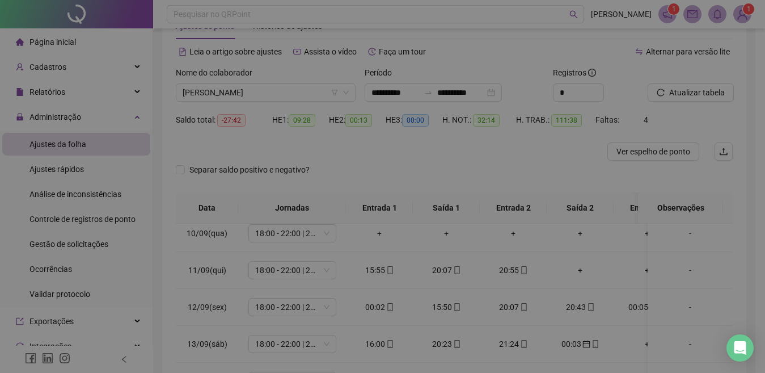
type input "**********"
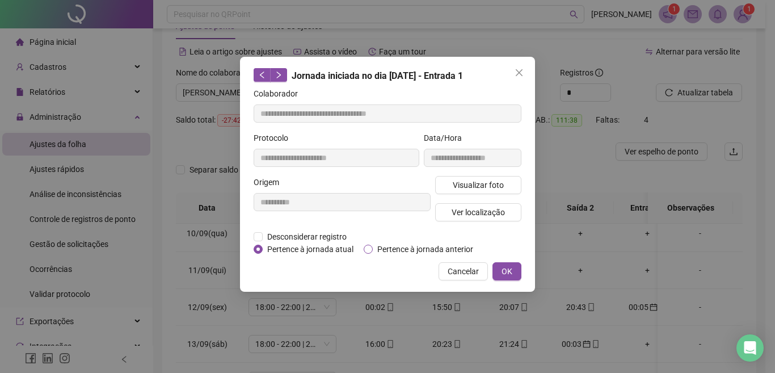
click at [429, 249] on span "Pertence à jornada anterior" at bounding box center [425, 249] width 105 height 12
click at [505, 268] on span "OK" at bounding box center [506, 271] width 11 height 12
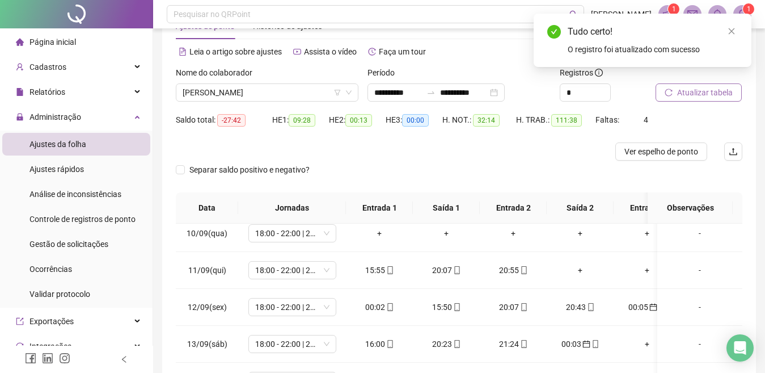
click at [685, 96] on span "Atualizar tabela" at bounding box center [705, 92] width 56 height 12
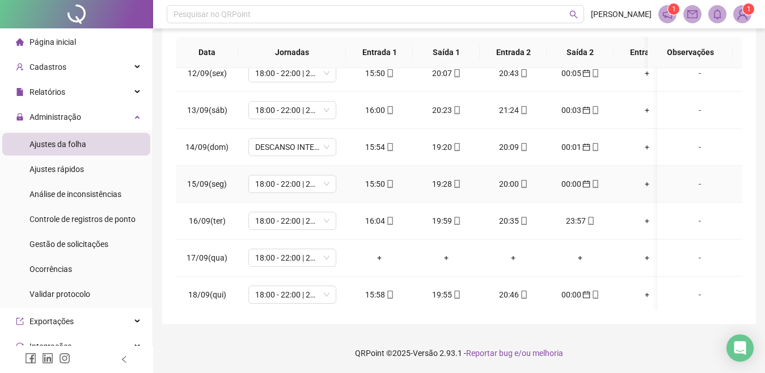
scroll to position [468, 0]
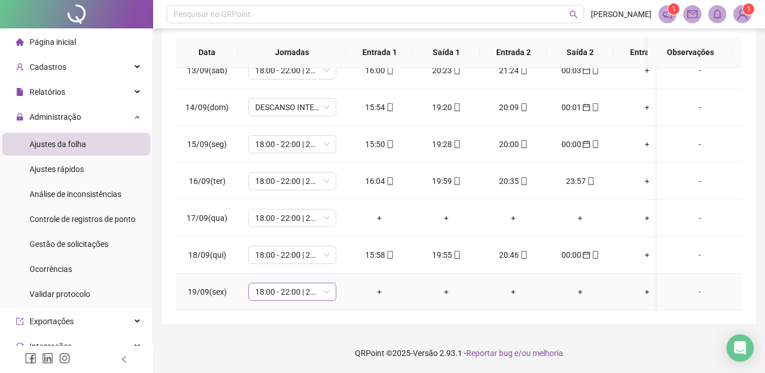
click at [311, 285] on span "18:00 - 22:00 | 23:00 - 02:20" at bounding box center [292, 291] width 74 height 17
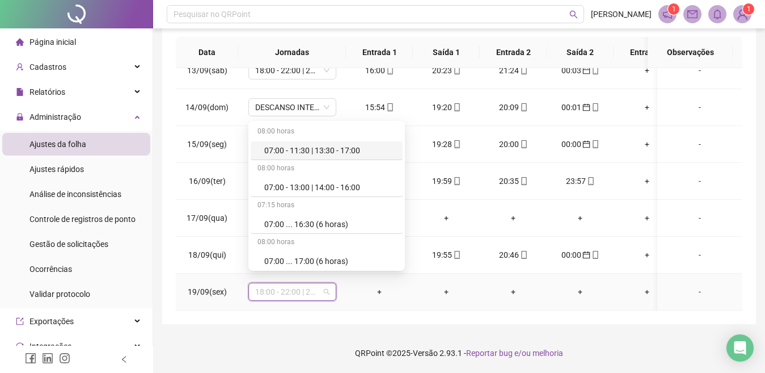
type input "*"
drag, startPoint x: 308, startPoint y: 186, endPoint x: 329, endPoint y: 218, distance: 39.0
click at [308, 186] on div "Dispensa" at bounding box center [330, 187] width 132 height 12
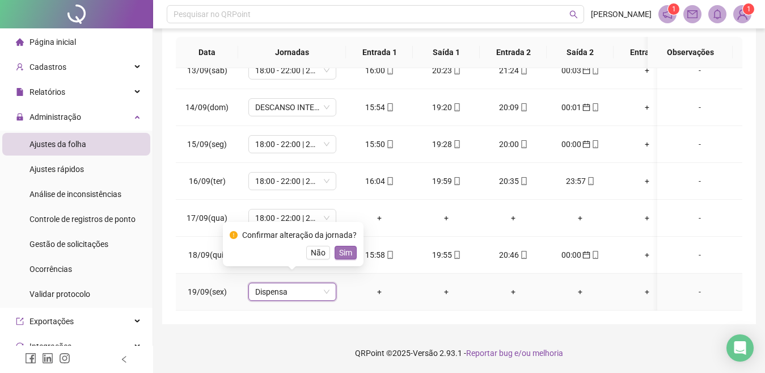
click at [348, 248] on span "Sim" at bounding box center [345, 252] width 13 height 12
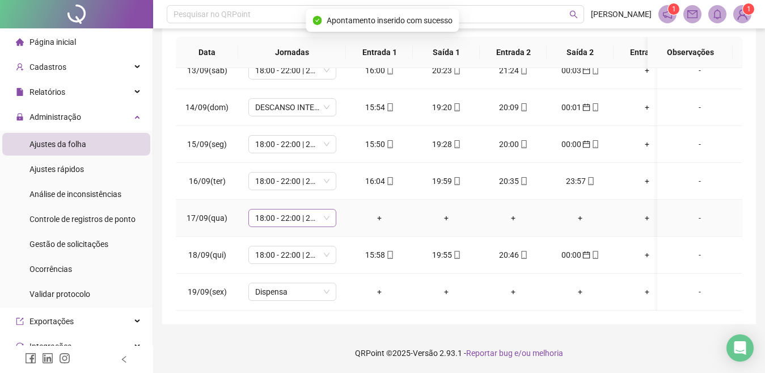
click at [309, 209] on span "18:00 - 22:00 | 23:00 - 02:20" at bounding box center [292, 217] width 74 height 17
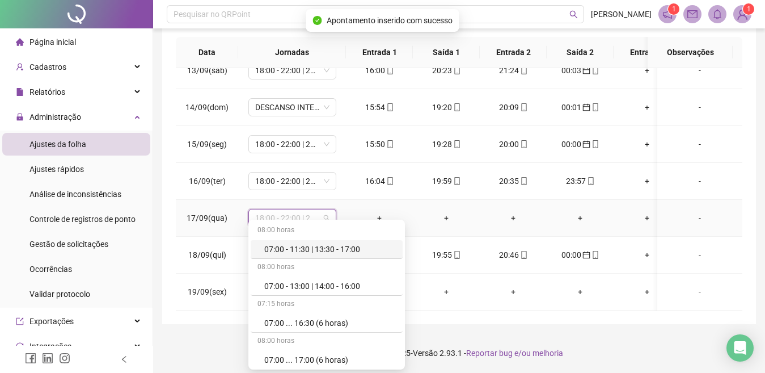
type input "*"
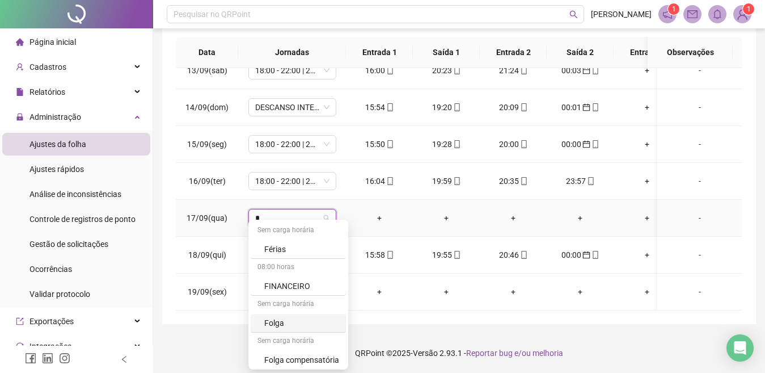
click at [288, 325] on div "Folga" at bounding box center [301, 323] width 75 height 12
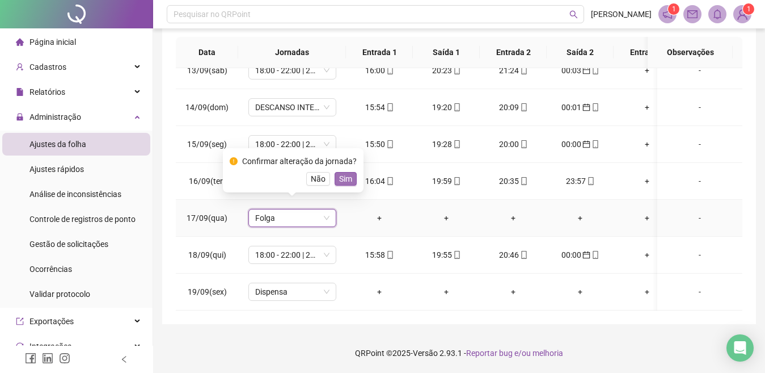
click at [347, 174] on span "Sim" at bounding box center [345, 178] width 13 height 12
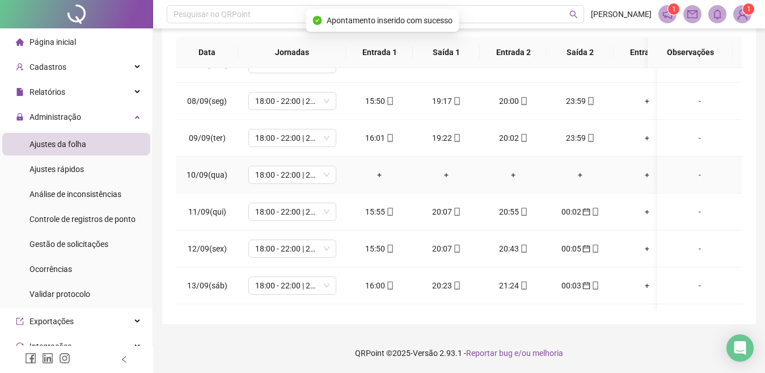
scroll to position [241, 0]
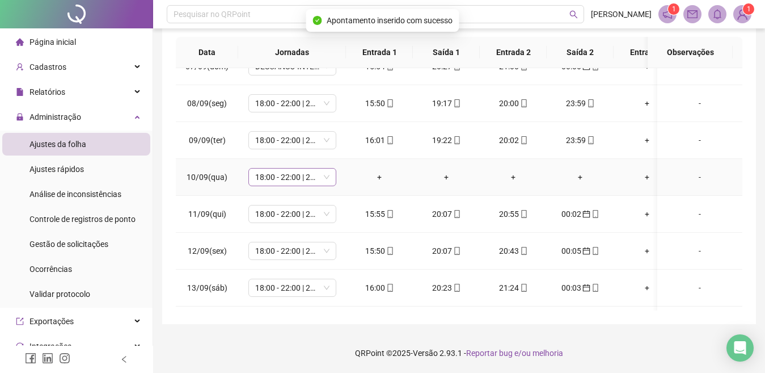
click at [304, 181] on span "18:00 - 22:00 | 23:00 - 02:20" at bounding box center [292, 176] width 74 height 17
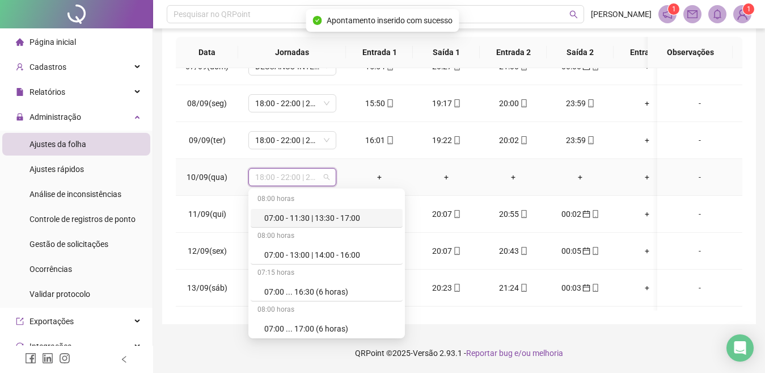
type input "*"
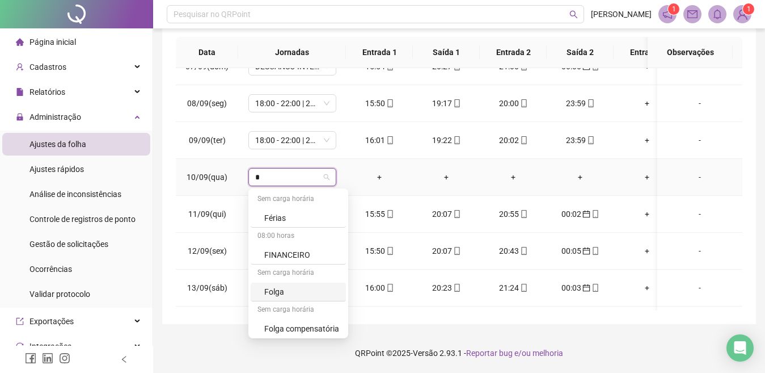
drag, startPoint x: 280, startPoint y: 291, endPoint x: 285, endPoint y: 286, distance: 7.6
click at [284, 287] on div "Folga" at bounding box center [301, 291] width 75 height 12
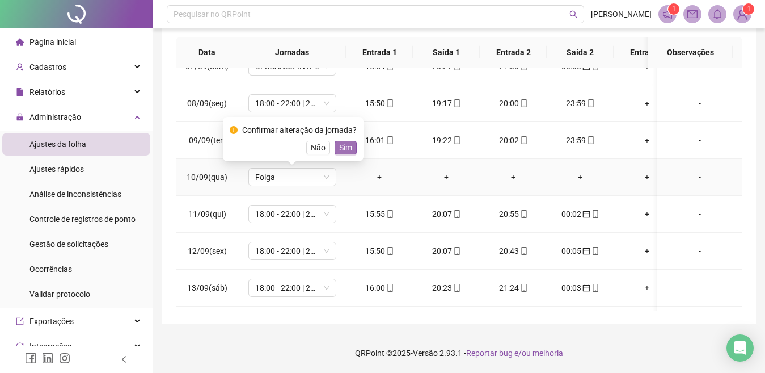
click at [339, 141] on span "Sim" at bounding box center [345, 147] width 13 height 12
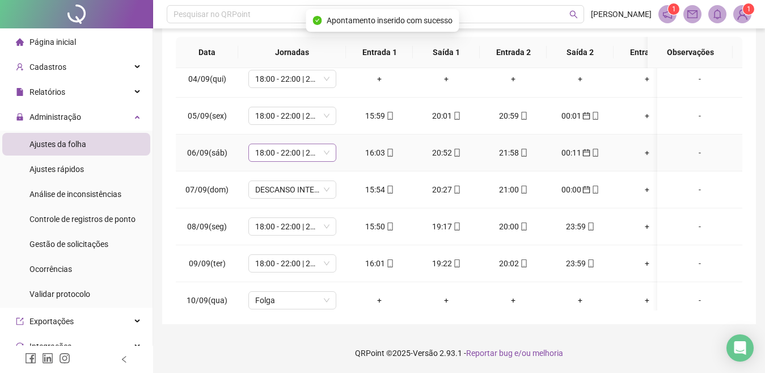
scroll to position [90, 0]
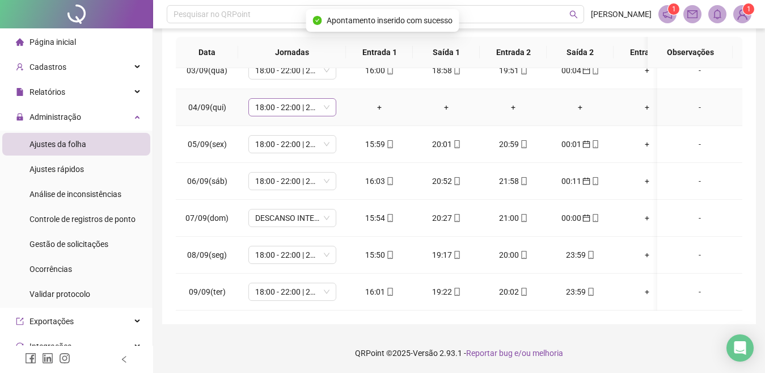
click at [313, 112] on span "18:00 - 22:00 | 23:00 - 02:20" at bounding box center [292, 107] width 74 height 17
type input "*"
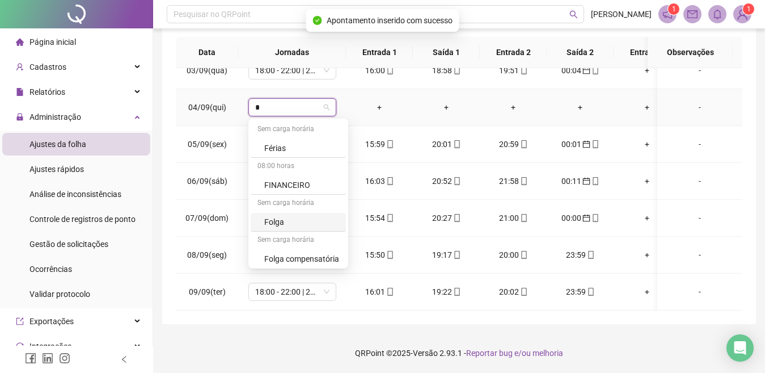
click at [293, 223] on div "Folga" at bounding box center [301, 222] width 75 height 12
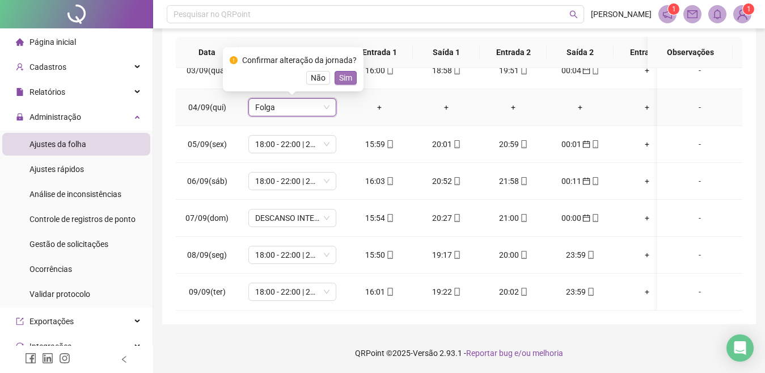
click at [339, 73] on span "Sim" at bounding box center [345, 77] width 13 height 12
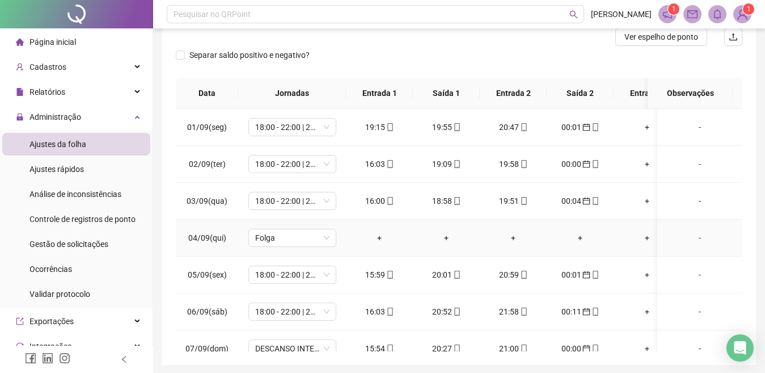
scroll to position [80, 0]
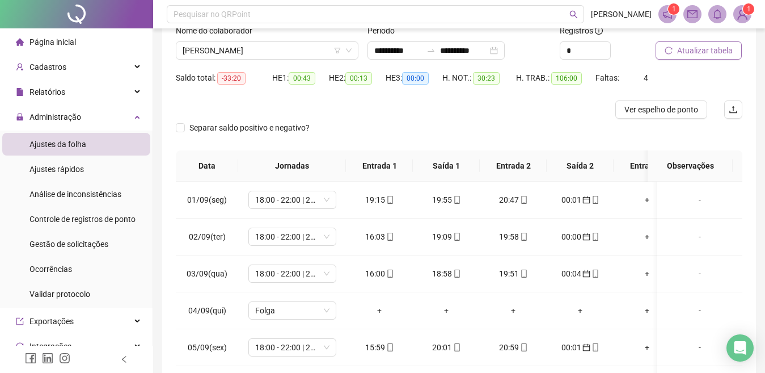
click at [687, 45] on span "Atualizar tabela" at bounding box center [705, 50] width 56 height 12
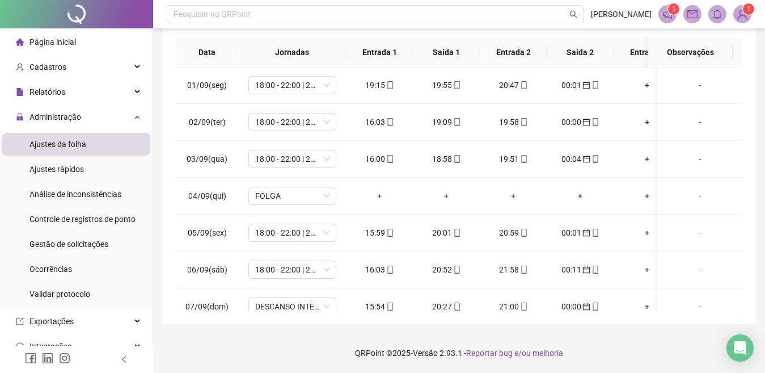
scroll to position [0, 0]
click at [380, 86] on div "19:15" at bounding box center [379, 86] width 49 height 12
type input "**********"
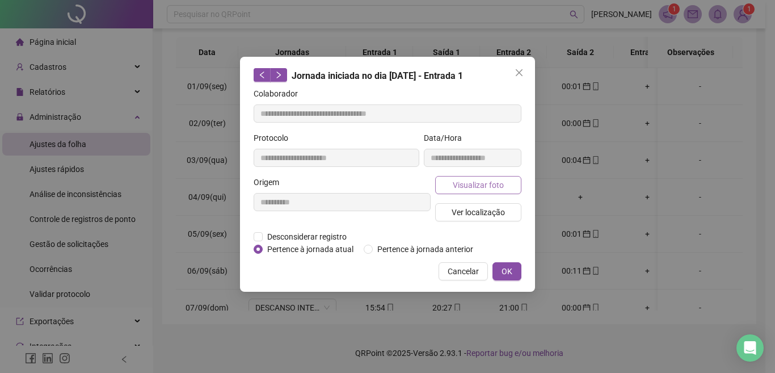
click at [491, 183] on span "Visualizar foto" at bounding box center [478, 185] width 51 height 12
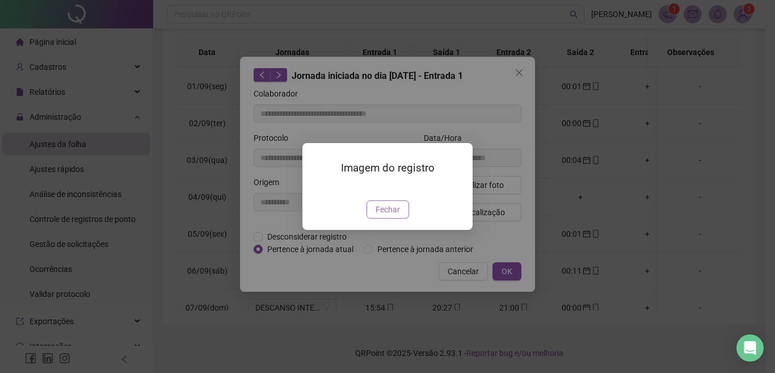
click at [393, 216] on span "Fechar" at bounding box center [388, 209] width 24 height 12
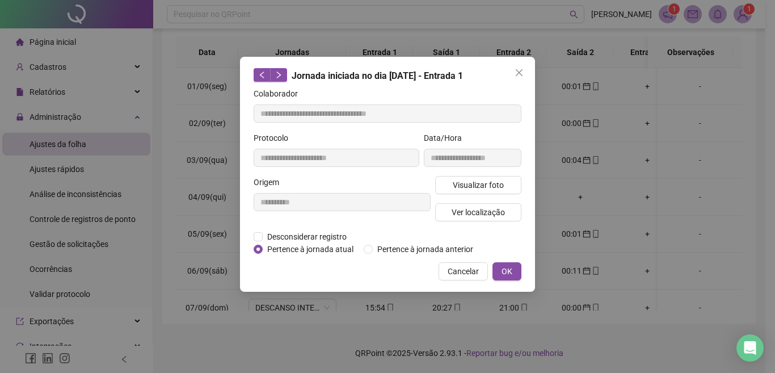
drag, startPoint x: 523, startPoint y: 75, endPoint x: 414, endPoint y: 142, distance: 128.1
click at [522, 74] on icon "close" at bounding box center [519, 72] width 9 height 9
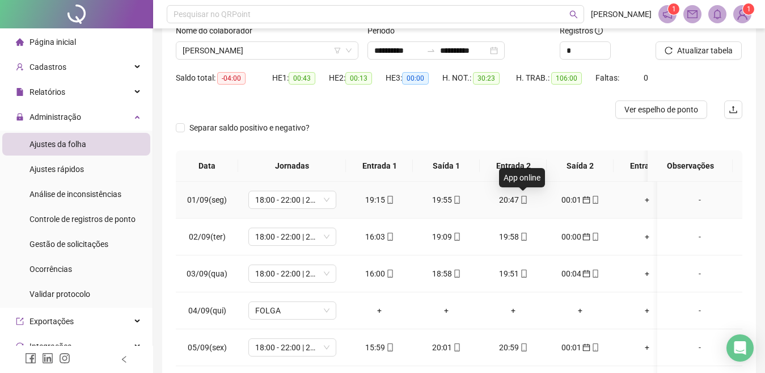
click at [520, 201] on icon "mobile" at bounding box center [524, 200] width 8 height 8
type input "**********"
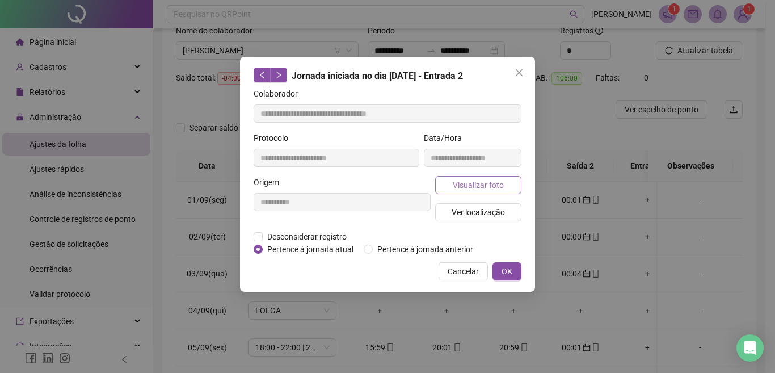
click at [450, 184] on button "Visualizar foto" at bounding box center [478, 185] width 86 height 18
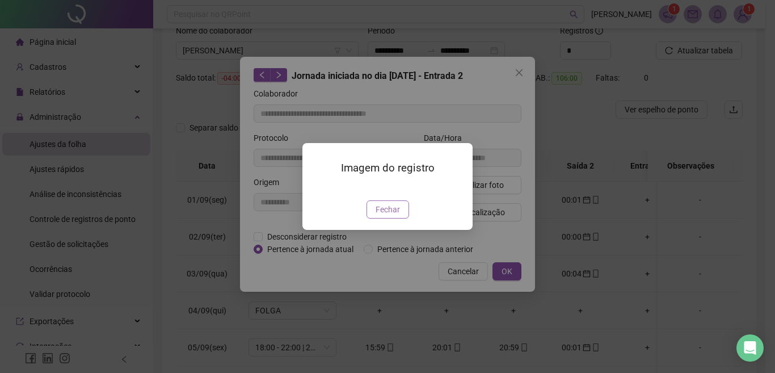
click at [404, 218] on button "Fechar" at bounding box center [387, 209] width 43 height 18
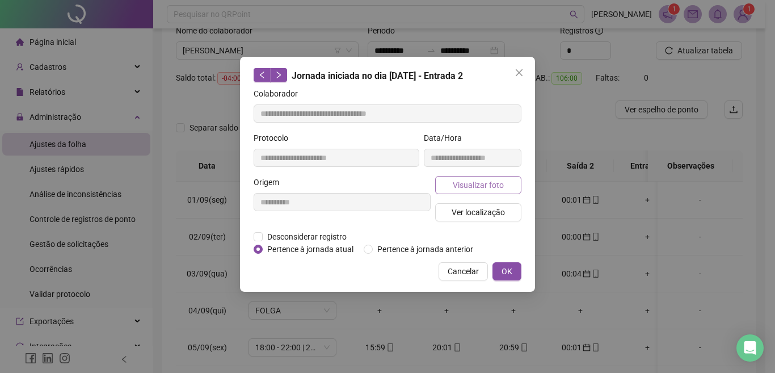
click at [479, 180] on span "Visualizar foto" at bounding box center [478, 185] width 51 height 12
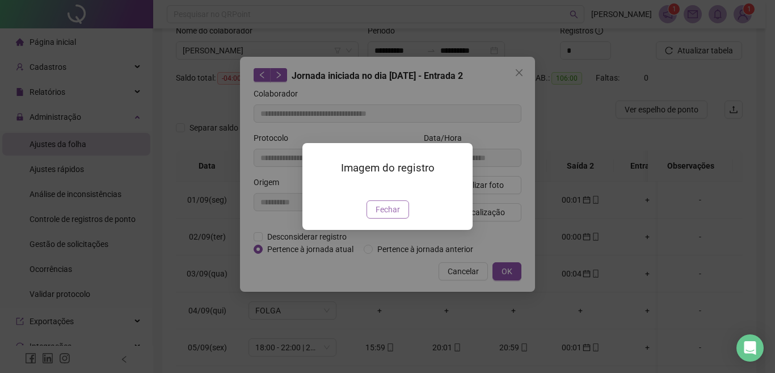
click at [383, 216] on span "Fechar" at bounding box center [388, 209] width 24 height 12
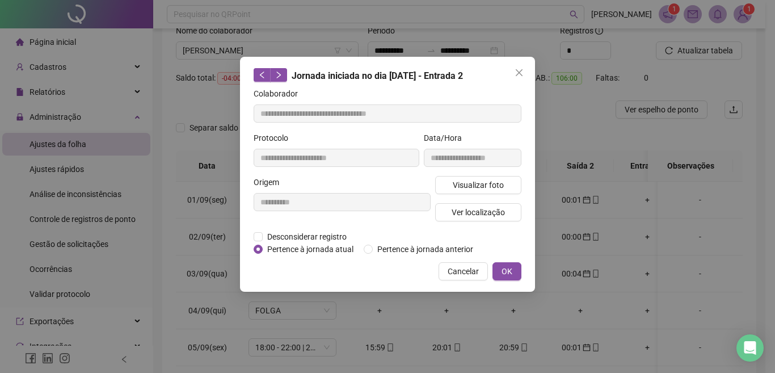
click at [466, 196] on div "Visualizar foto Ver localização" at bounding box center [478, 203] width 91 height 54
click at [470, 187] on span "Visualizar foto" at bounding box center [478, 185] width 51 height 12
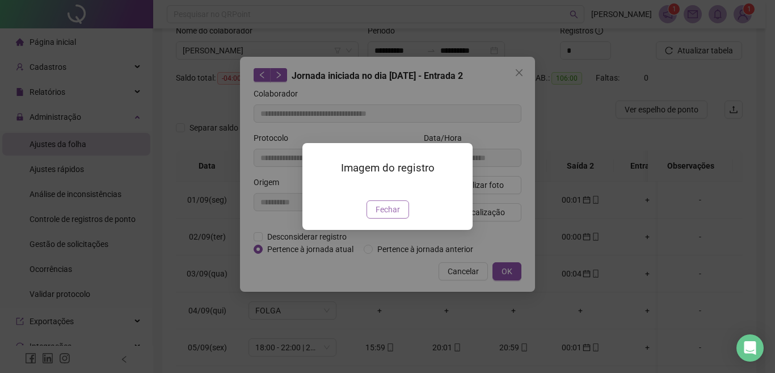
click at [382, 216] on span "Fechar" at bounding box center [388, 209] width 24 height 12
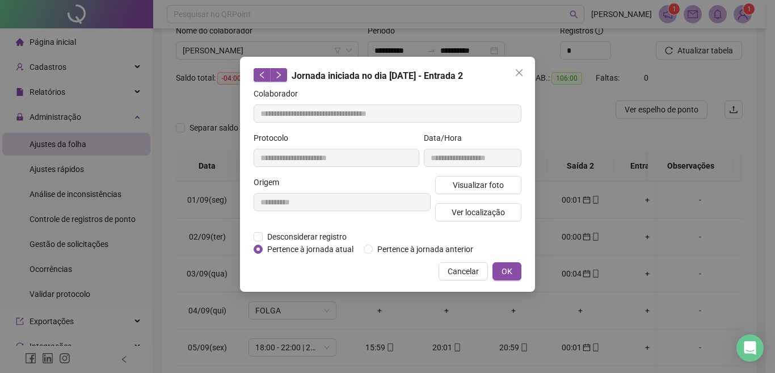
click at [516, 69] on icon "close" at bounding box center [519, 72] width 7 height 7
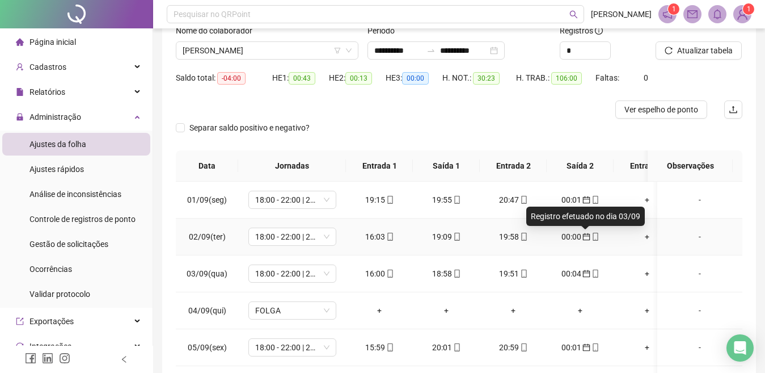
click at [587, 233] on icon "calendar" at bounding box center [587, 237] width 8 height 8
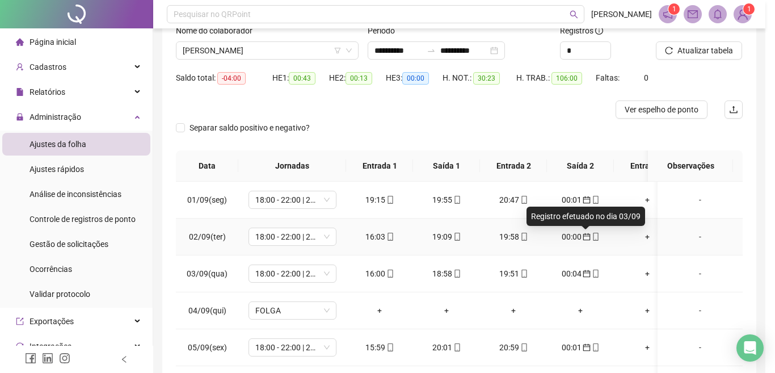
type input "**********"
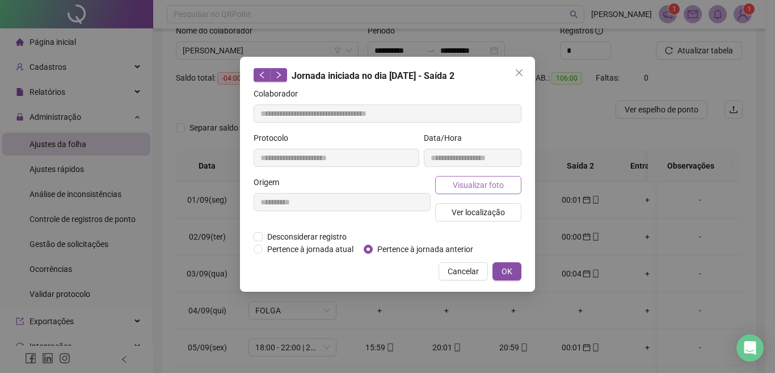
click at [494, 189] on span "Visualizar foto" at bounding box center [478, 185] width 51 height 12
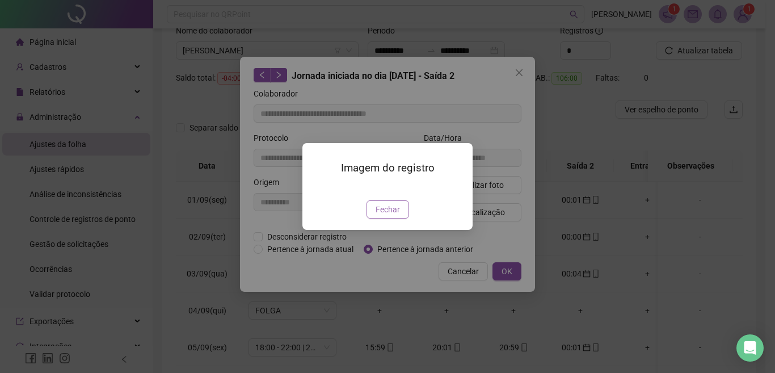
click at [398, 218] on button "Fechar" at bounding box center [387, 209] width 43 height 18
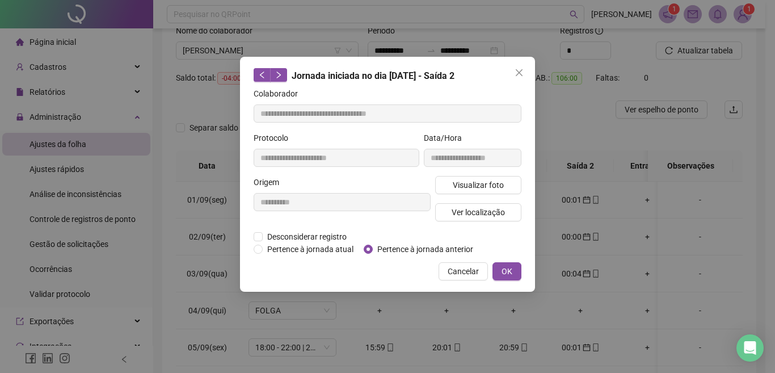
click at [398, 277] on div "Imagem do registro Fechar" at bounding box center [387, 186] width 775 height 373
click at [524, 71] on span "Close" at bounding box center [519, 72] width 18 height 9
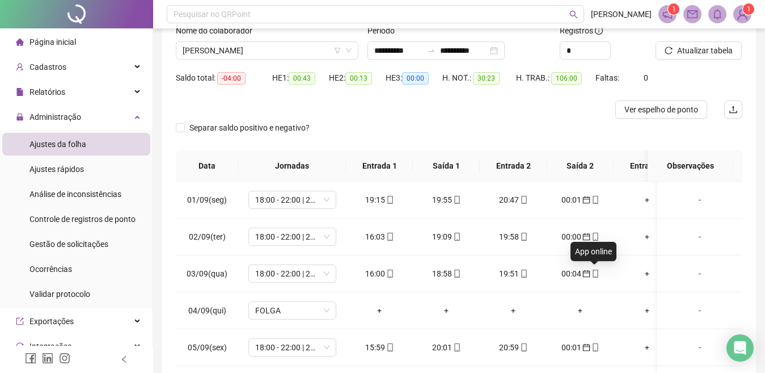
click at [593, 274] on icon "mobile" at bounding box center [596, 273] width 8 height 8
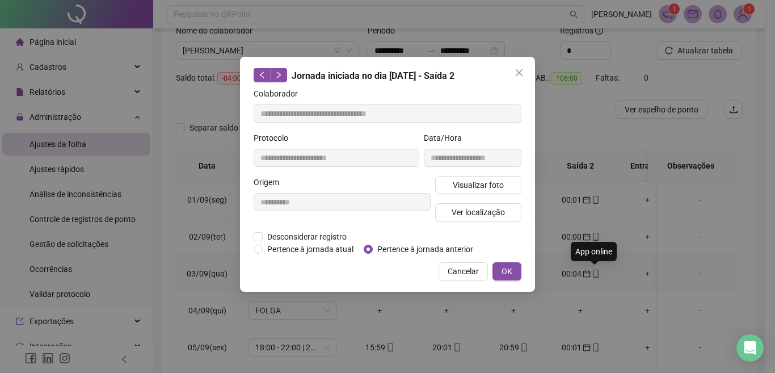
type input "**********"
click at [484, 182] on span "Visualizar foto" at bounding box center [478, 185] width 51 height 12
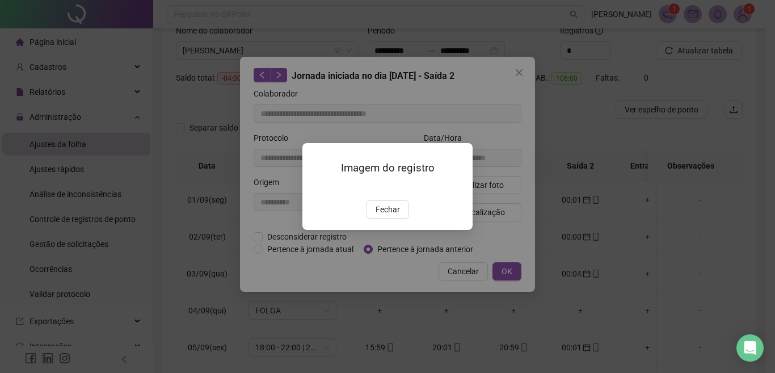
drag, startPoint x: 387, startPoint y: 272, endPoint x: 410, endPoint y: 245, distance: 35.4
click at [389, 216] on span "Fechar" at bounding box center [388, 209] width 24 height 12
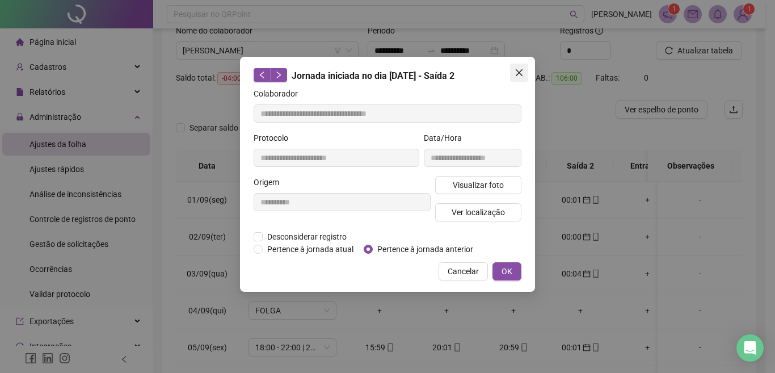
click at [520, 66] on button "Close" at bounding box center [519, 73] width 18 height 18
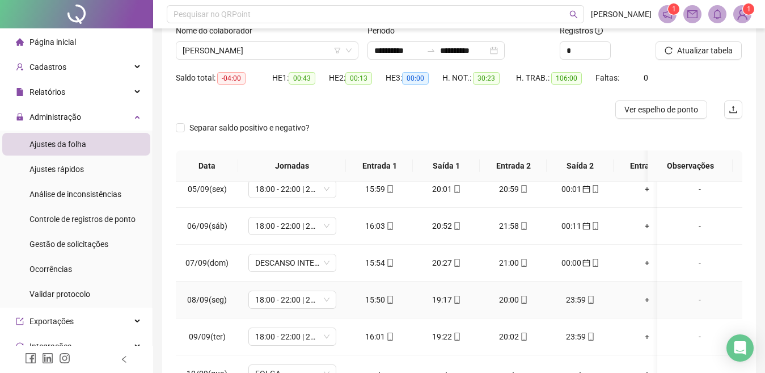
scroll to position [189, 0]
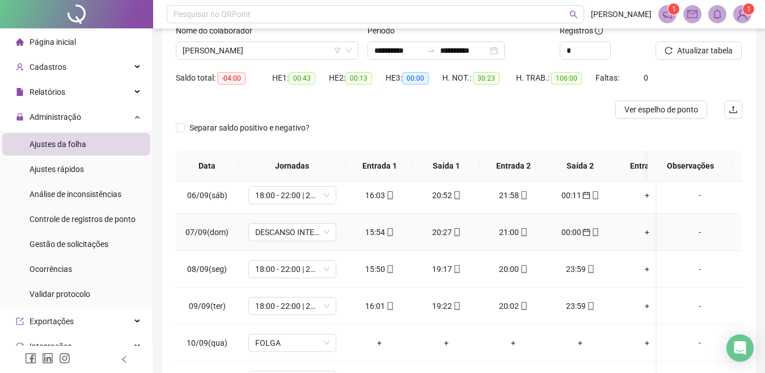
click at [511, 232] on div "21:00" at bounding box center [513, 232] width 49 height 12
type input "**********"
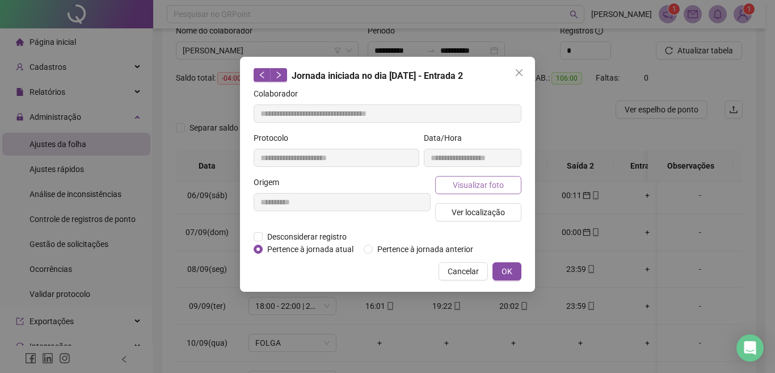
click at [482, 179] on span "Visualizar foto" at bounding box center [478, 185] width 51 height 12
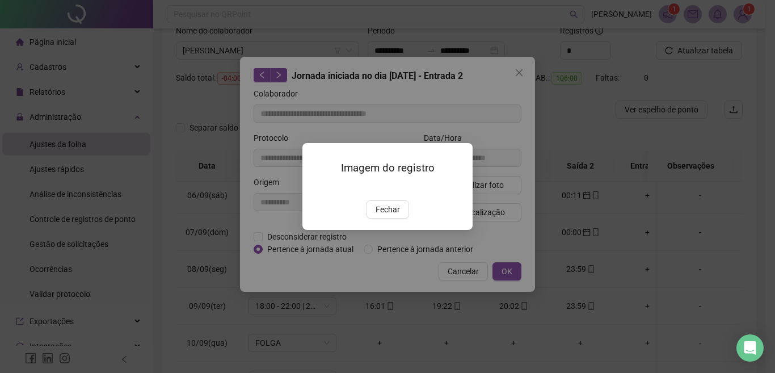
drag, startPoint x: 379, startPoint y: 271, endPoint x: 377, endPoint y: 277, distance: 7.0
click at [377, 216] on span "Fechar" at bounding box center [388, 209] width 24 height 12
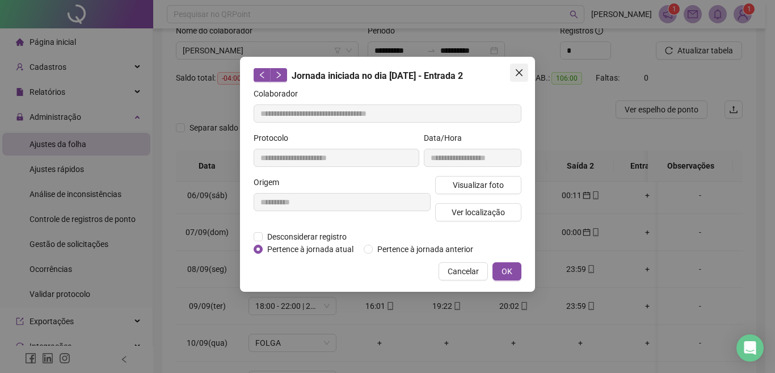
click at [522, 79] on button "Close" at bounding box center [519, 73] width 18 height 18
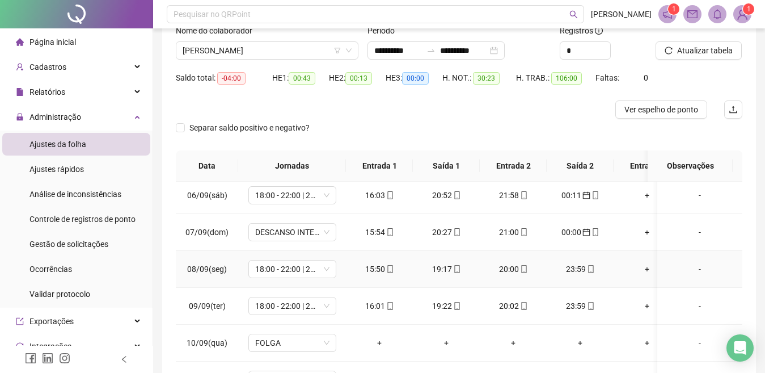
click at [589, 270] on icon "mobile" at bounding box center [591, 269] width 8 height 8
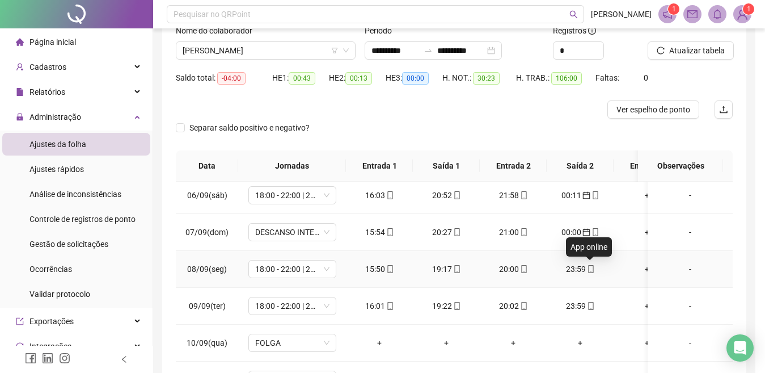
type input "**********"
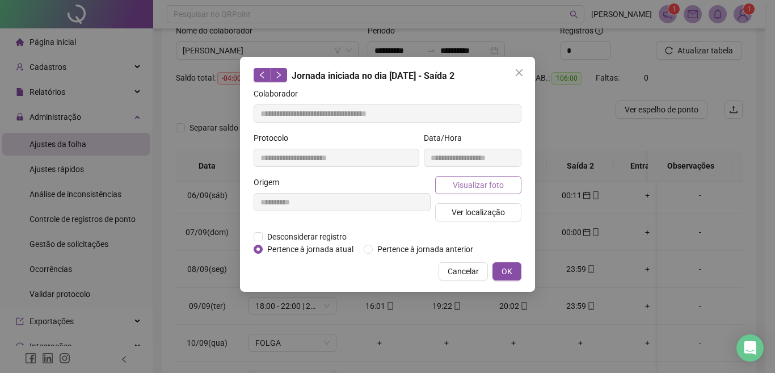
click at [479, 189] on span "Visualizar foto" at bounding box center [478, 185] width 51 height 12
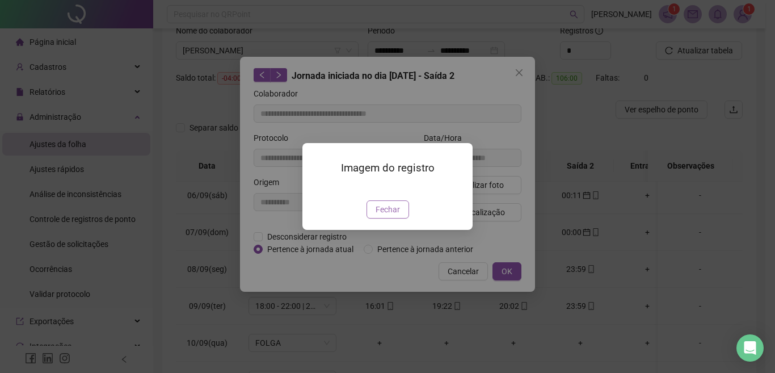
click at [395, 216] on span "Fechar" at bounding box center [388, 209] width 24 height 12
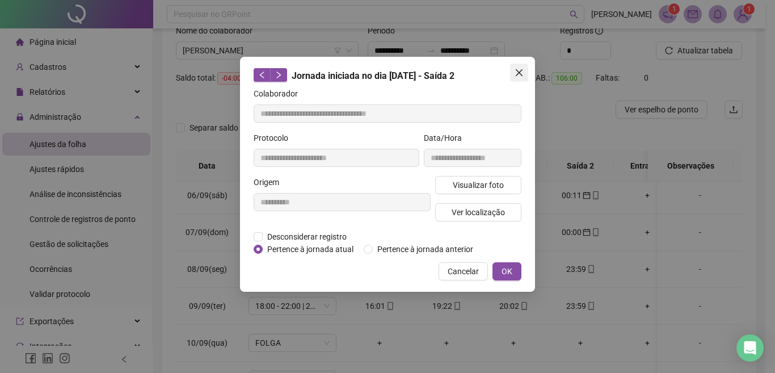
click at [513, 77] on span "Close" at bounding box center [519, 72] width 18 height 9
click at [521, 81] on div "**********" at bounding box center [387, 186] width 775 height 373
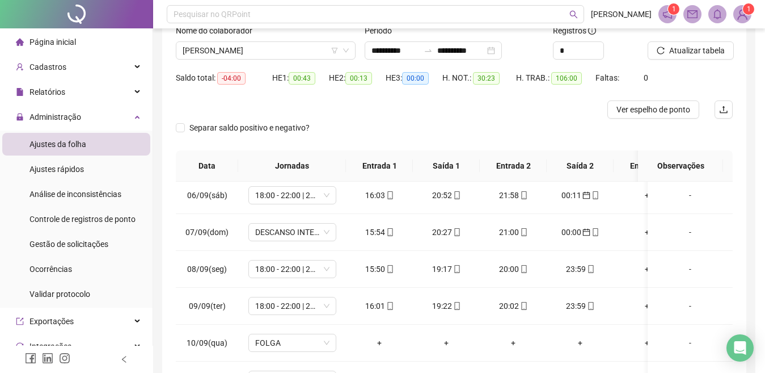
click at [386, 271] on icon "mobile" at bounding box center [390, 269] width 8 height 8
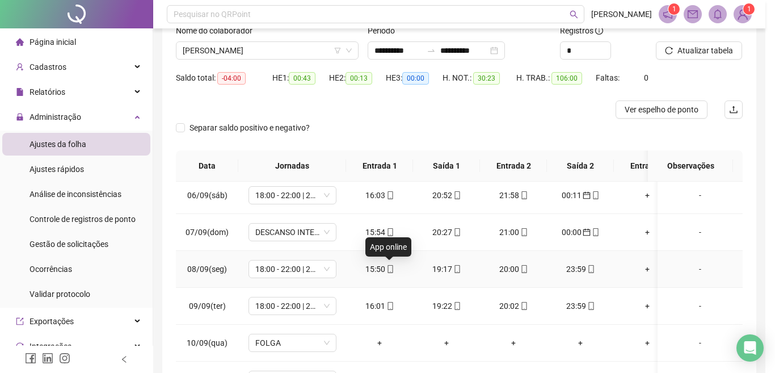
type input "**********"
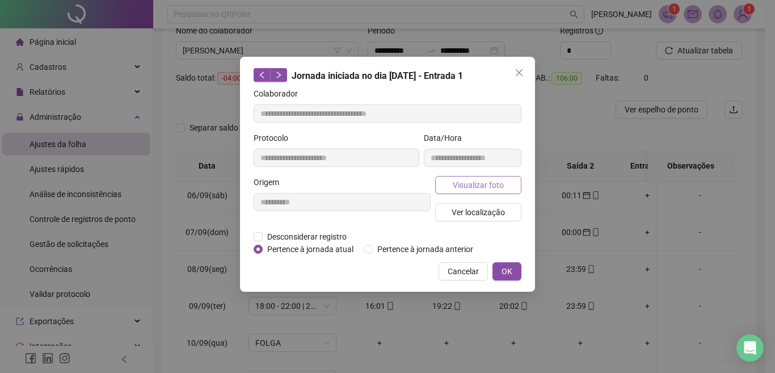
click at [483, 182] on span "Visualizar foto" at bounding box center [478, 185] width 51 height 12
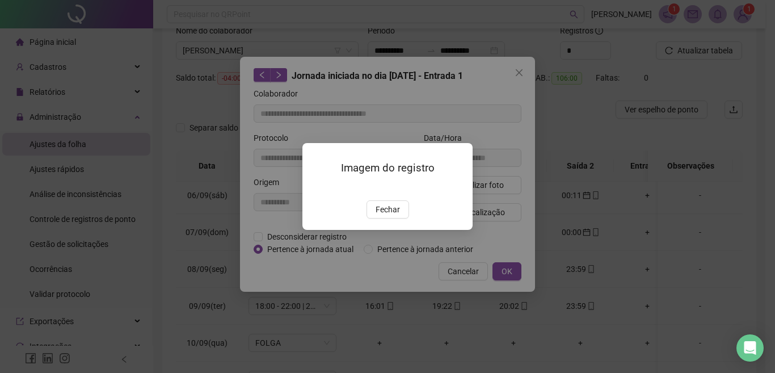
drag, startPoint x: 395, startPoint y: 273, endPoint x: 482, endPoint y: 134, distance: 164.0
click at [398, 216] on span "Fechar" at bounding box center [388, 209] width 24 height 12
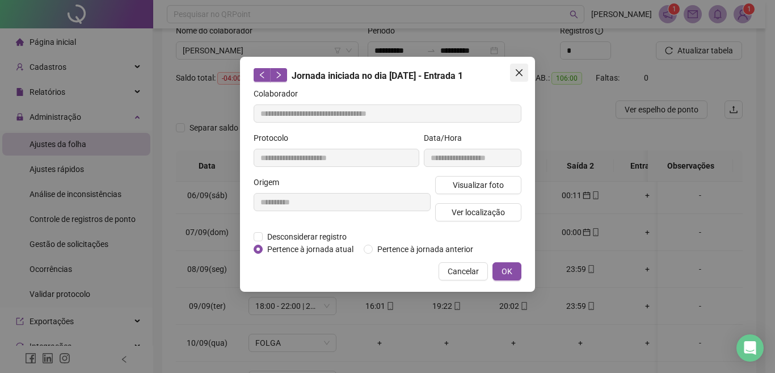
click at [517, 69] on icon "close" at bounding box center [519, 72] width 9 height 9
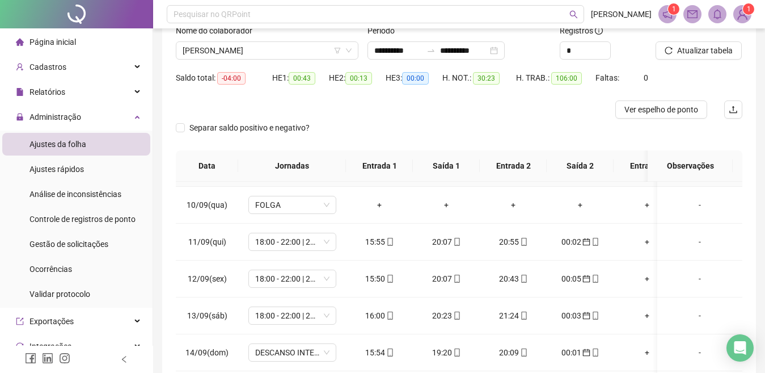
scroll to position [340, 0]
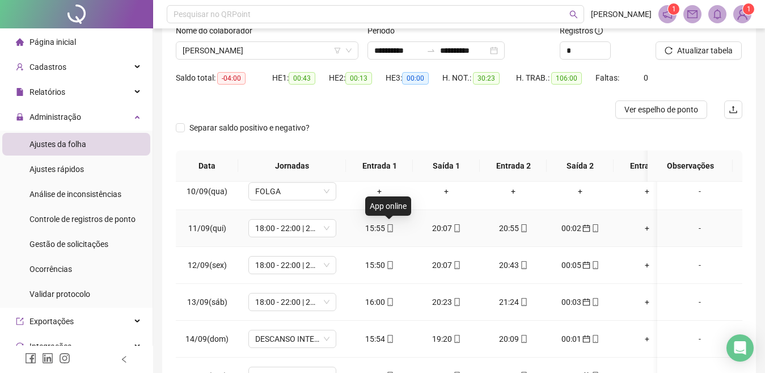
click at [387, 224] on icon "mobile" at bounding box center [389, 228] width 5 height 8
type input "**********"
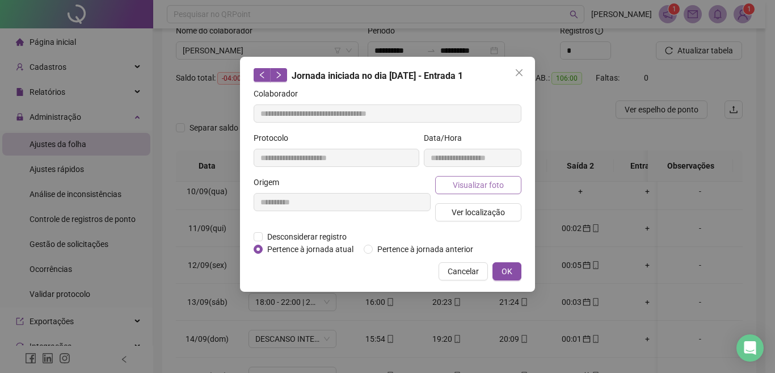
click at [467, 191] on button "Visualizar foto" at bounding box center [478, 185] width 86 height 18
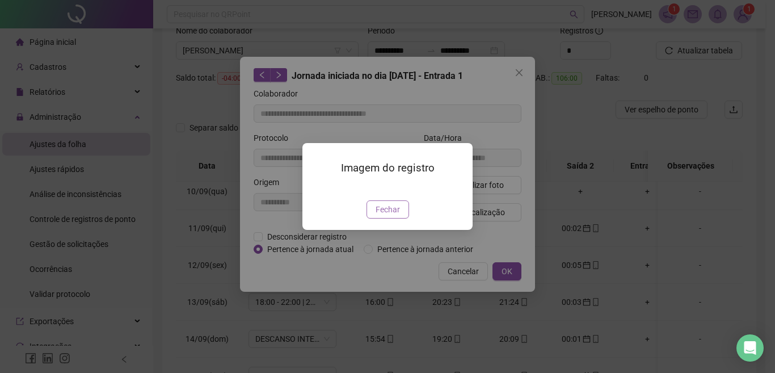
click at [370, 218] on button "Fechar" at bounding box center [387, 209] width 43 height 18
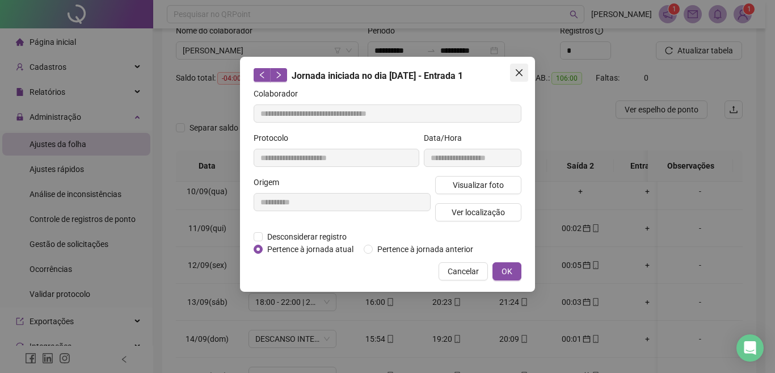
click at [516, 71] on icon "close" at bounding box center [519, 72] width 9 height 9
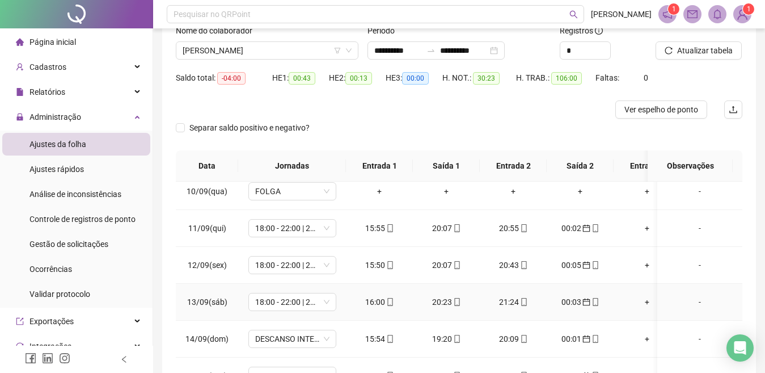
click at [450, 298] on div "20:23" at bounding box center [446, 302] width 49 height 12
type input "**********"
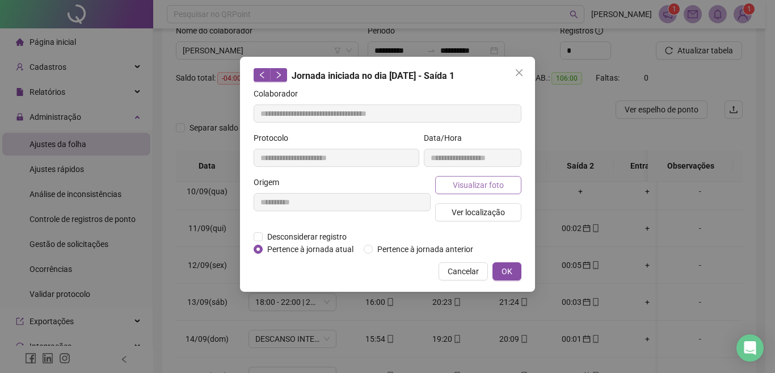
click at [479, 183] on span "Visualizar foto" at bounding box center [478, 185] width 51 height 12
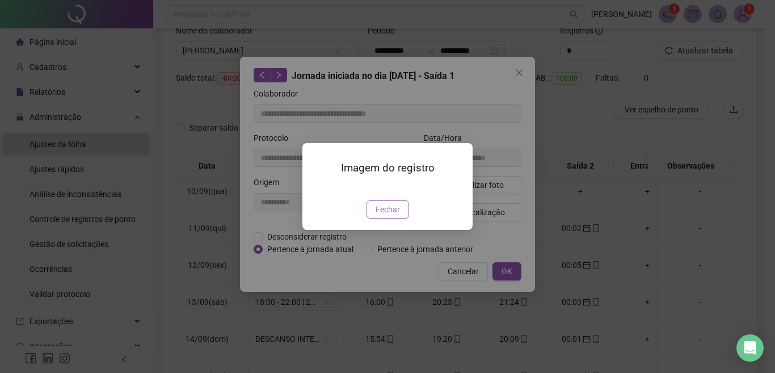
click at [389, 216] on span "Fechar" at bounding box center [388, 209] width 24 height 12
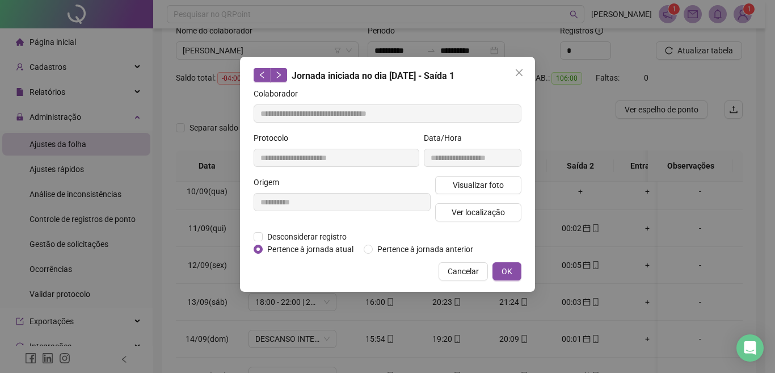
drag, startPoint x: 516, startPoint y: 72, endPoint x: 584, endPoint y: 355, distance: 291.0
click at [516, 74] on button "Close" at bounding box center [519, 73] width 18 height 18
click at [516, 75] on div "**********" at bounding box center [387, 186] width 775 height 373
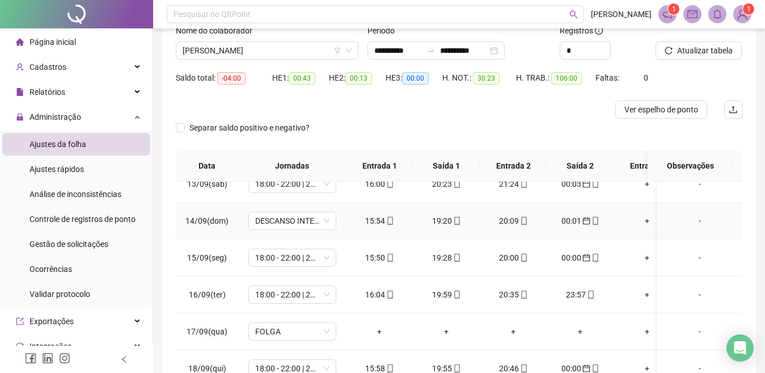
scroll to position [468, 0]
click at [583, 288] on div "23:57" at bounding box center [580, 294] width 49 height 12
type input "**********"
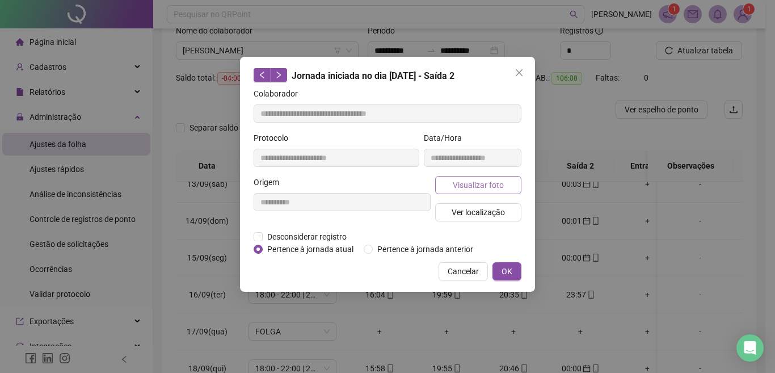
click at [500, 184] on span "Visualizar foto" at bounding box center [478, 185] width 51 height 12
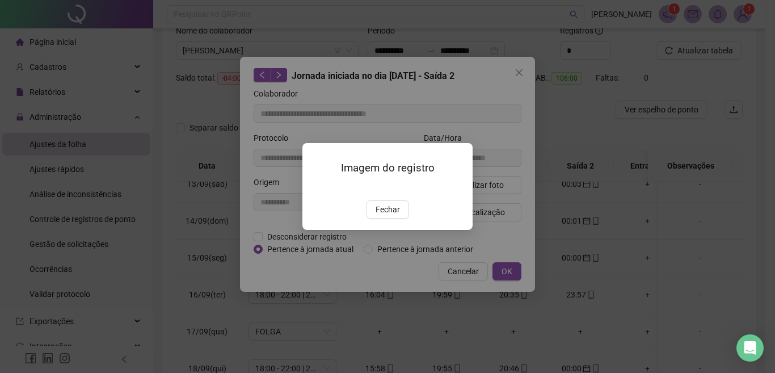
click at [410, 218] on div "Fechar" at bounding box center [387, 209] width 143 height 18
drag, startPoint x: 386, startPoint y: 288, endPoint x: 404, endPoint y: 258, distance: 34.3
click at [387, 230] on div "Imagem do registro Fechar" at bounding box center [387, 186] width 170 height 87
click at [392, 216] on span "Fechar" at bounding box center [388, 209] width 24 height 12
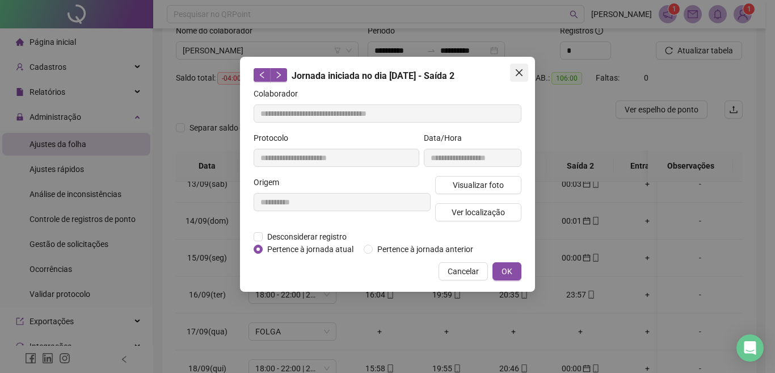
click at [520, 69] on icon "close" at bounding box center [519, 72] width 9 height 9
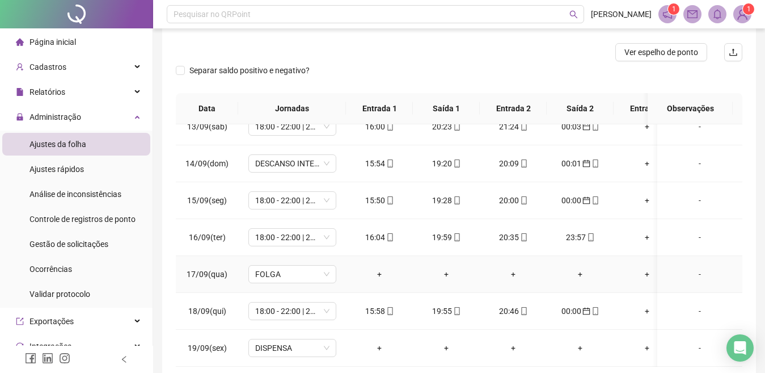
scroll to position [193, 0]
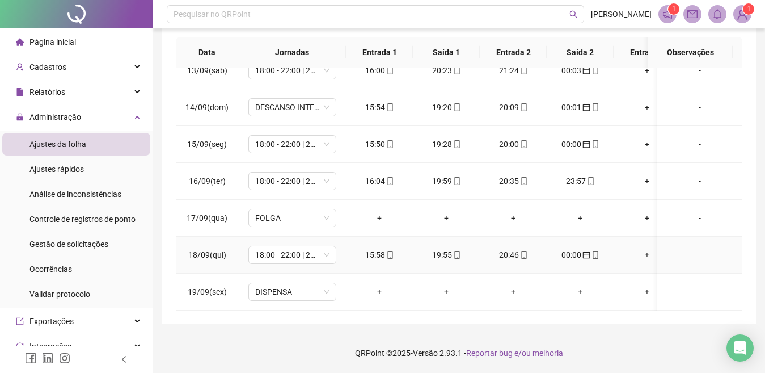
click at [455, 250] on span at bounding box center [456, 254] width 9 height 9
type input "**********"
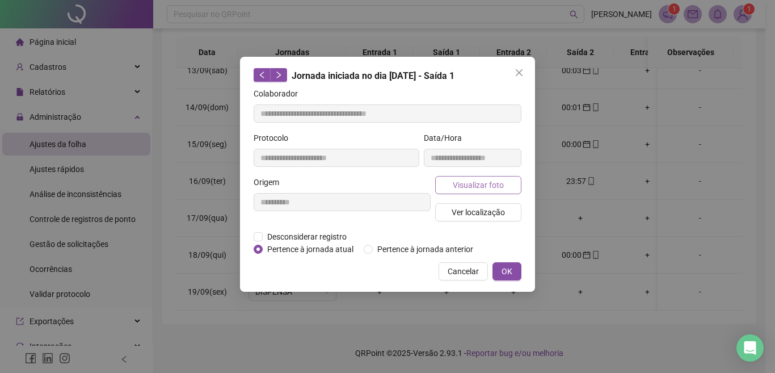
click at [481, 191] on button "Visualizar foto" at bounding box center [478, 185] width 86 height 18
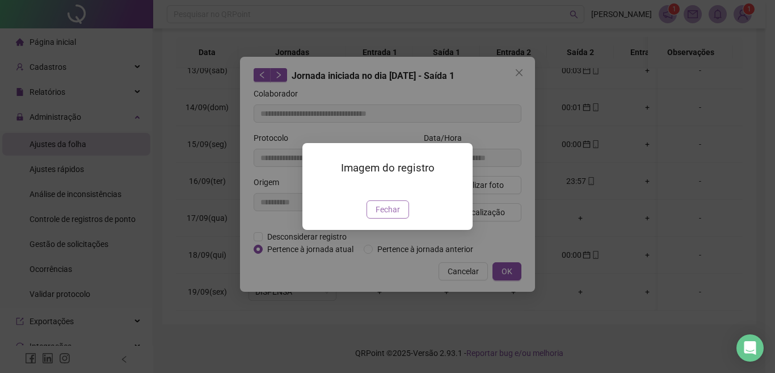
click at [395, 216] on span "Fechar" at bounding box center [388, 209] width 24 height 12
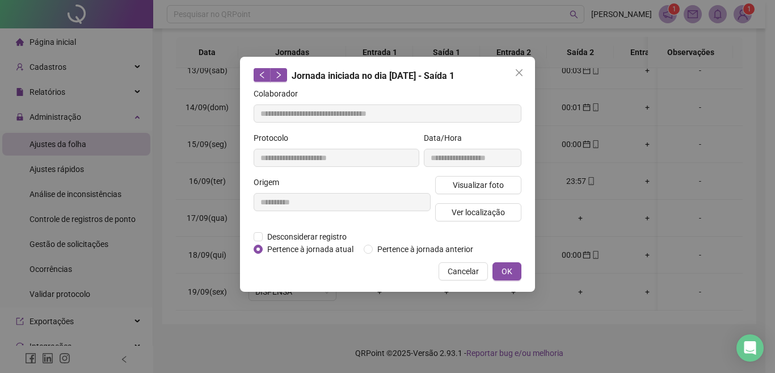
drag, startPoint x: 511, startPoint y: 71, endPoint x: 573, endPoint y: 113, distance: 75.5
click at [512, 71] on span "Close" at bounding box center [519, 72] width 18 height 9
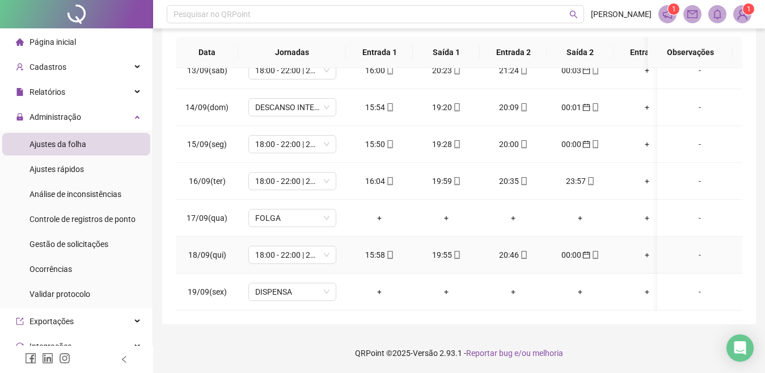
click at [574, 248] on div "00:00" at bounding box center [580, 254] width 49 height 12
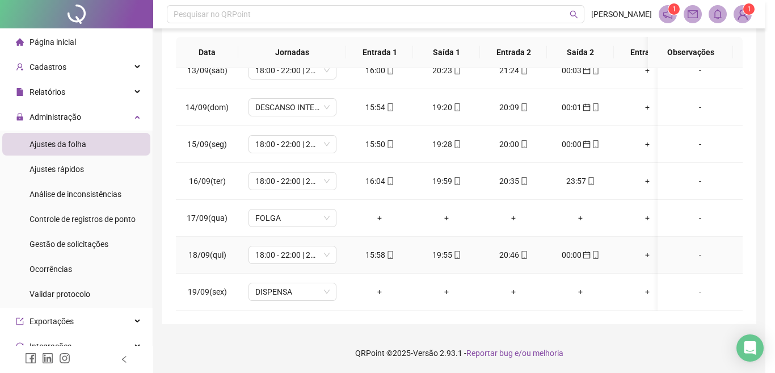
type input "**********"
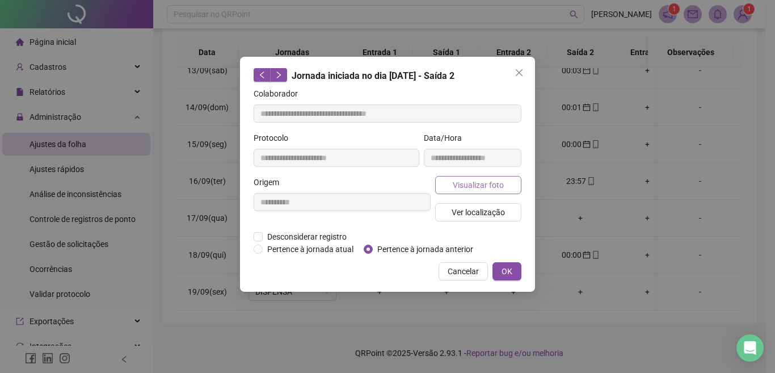
click at [478, 191] on button "Visualizar foto" at bounding box center [478, 185] width 86 height 18
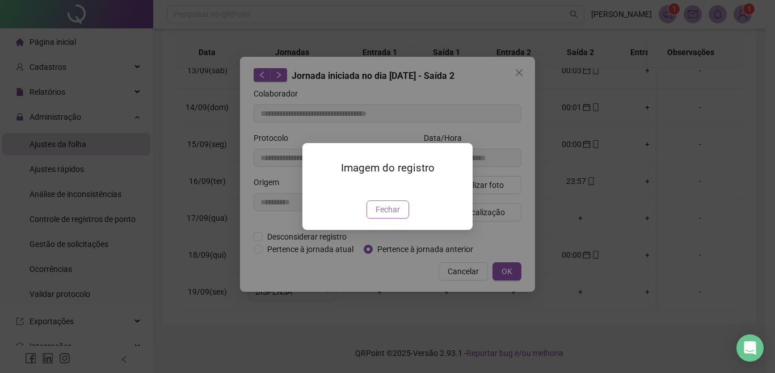
click at [384, 216] on span "Fechar" at bounding box center [388, 209] width 24 height 12
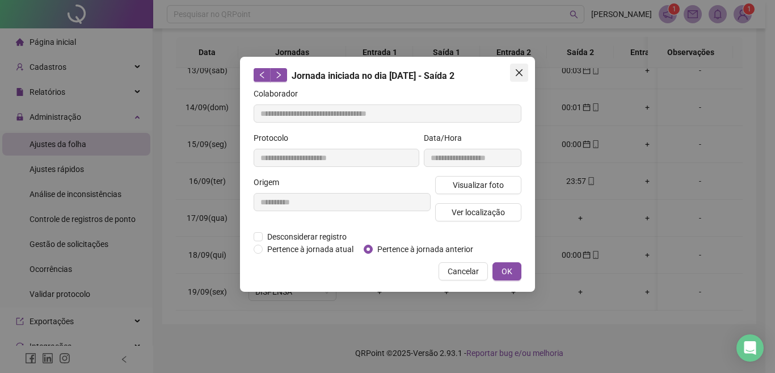
click at [520, 68] on icon "close" at bounding box center [519, 72] width 9 height 9
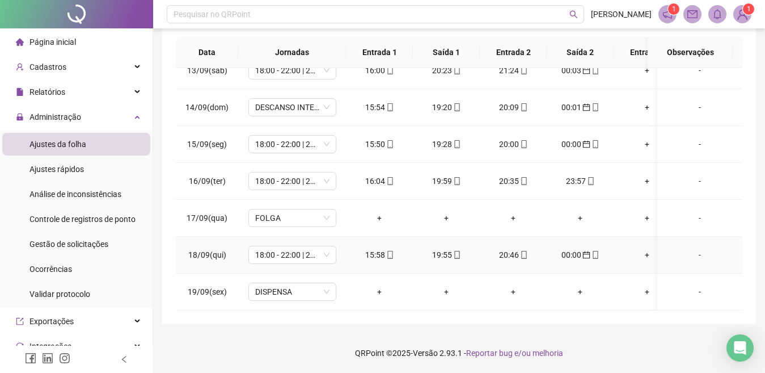
click at [376, 248] on div "15:58" at bounding box center [379, 254] width 49 height 12
type input "**********"
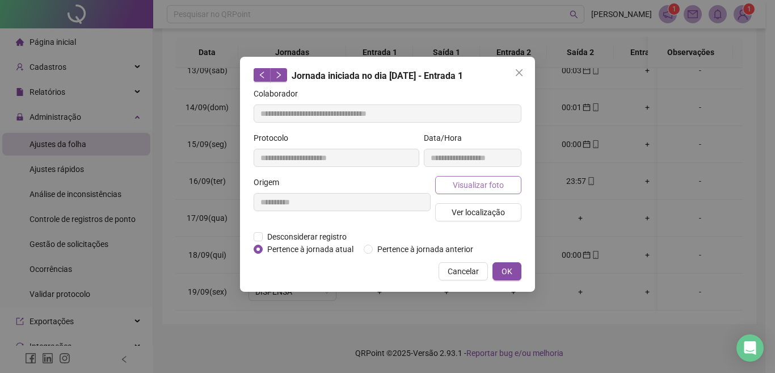
click at [467, 184] on span "Visualizar foto" at bounding box center [478, 185] width 51 height 12
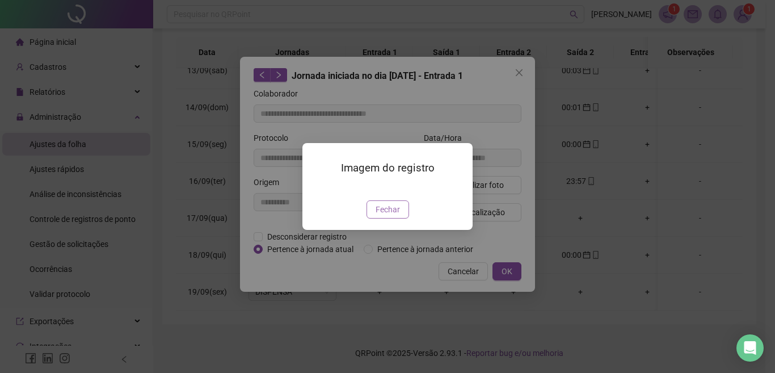
click at [378, 216] on span "Fechar" at bounding box center [388, 209] width 24 height 12
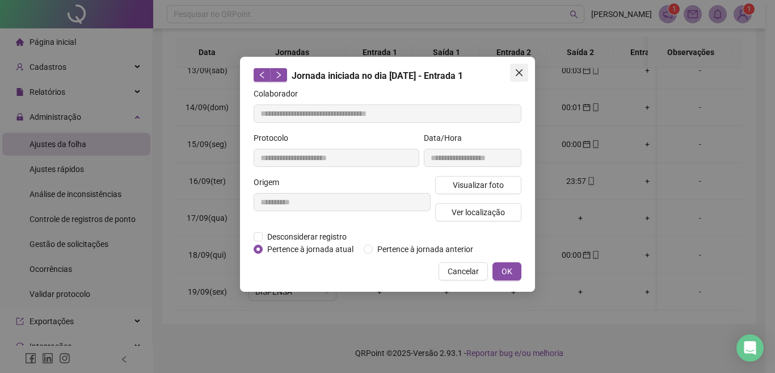
click at [515, 72] on icon "close" at bounding box center [519, 72] width 9 height 9
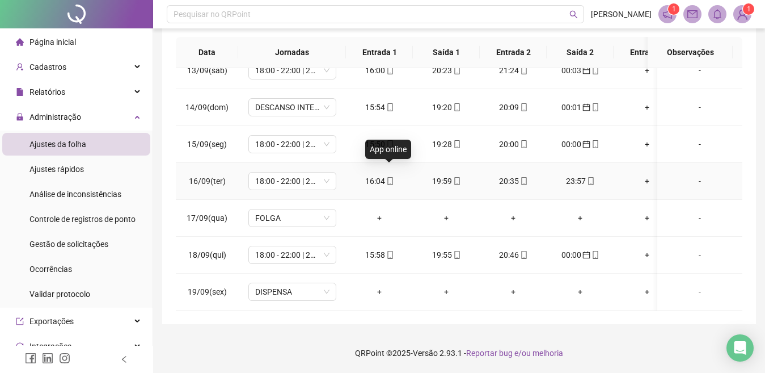
click at [386, 177] on icon "mobile" at bounding box center [390, 181] width 8 height 8
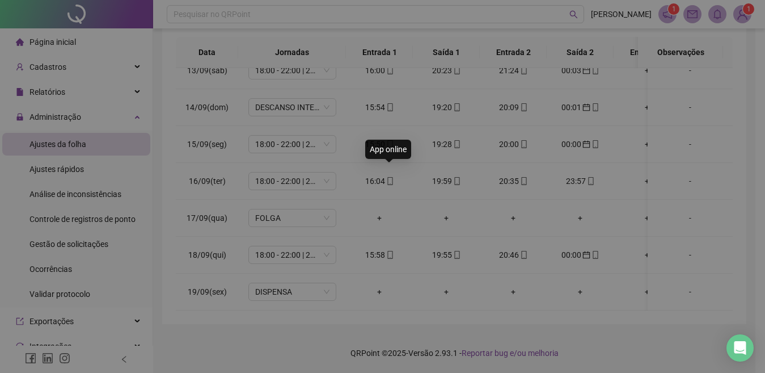
type input "**********"
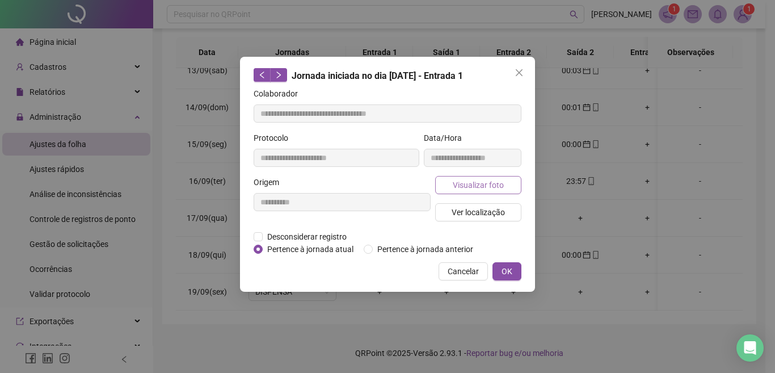
click at [469, 182] on span "Visualizar foto" at bounding box center [478, 185] width 51 height 12
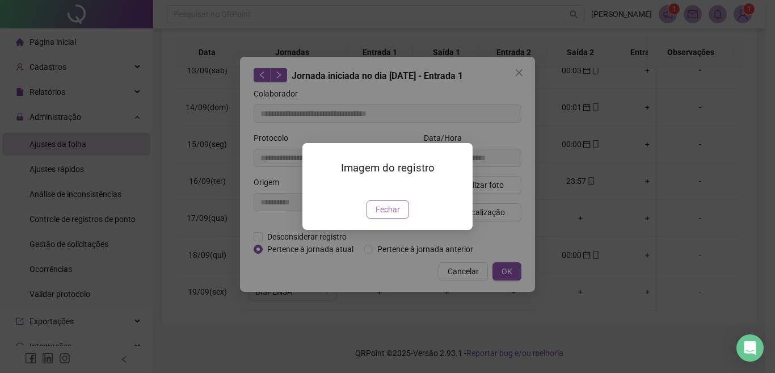
click at [387, 216] on span "Fechar" at bounding box center [388, 209] width 24 height 12
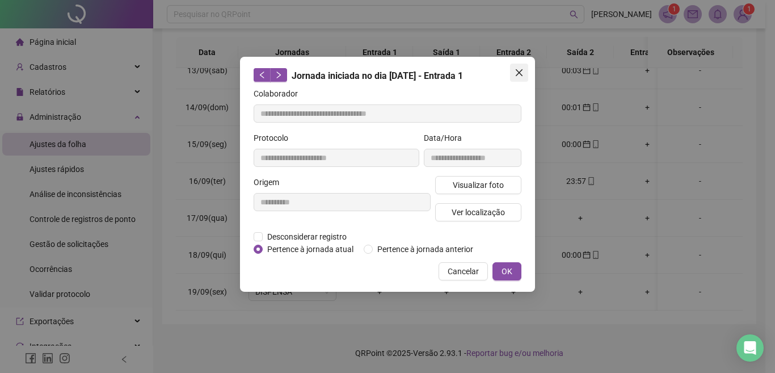
click at [520, 75] on icon "close" at bounding box center [519, 72] width 9 height 9
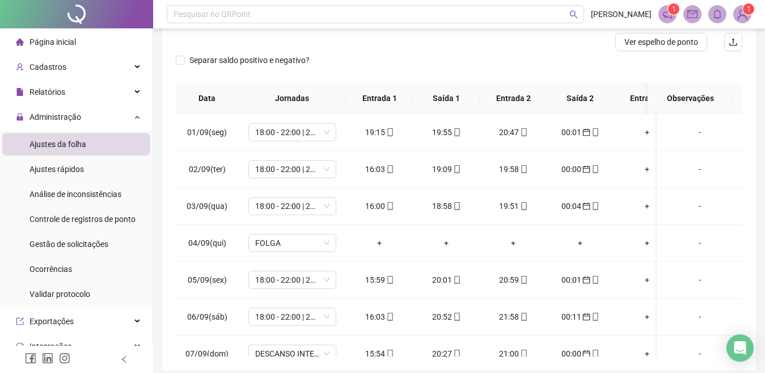
scroll to position [42, 0]
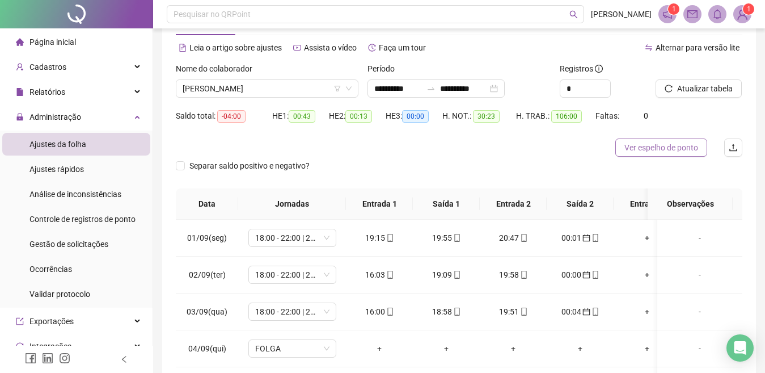
click at [677, 150] on span "Ver espelho de ponto" at bounding box center [662, 147] width 74 height 12
click at [382, 241] on div "19:15" at bounding box center [379, 237] width 49 height 12
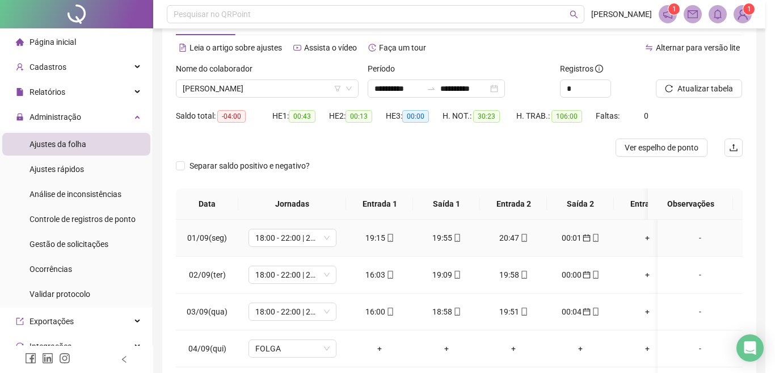
type input "**********"
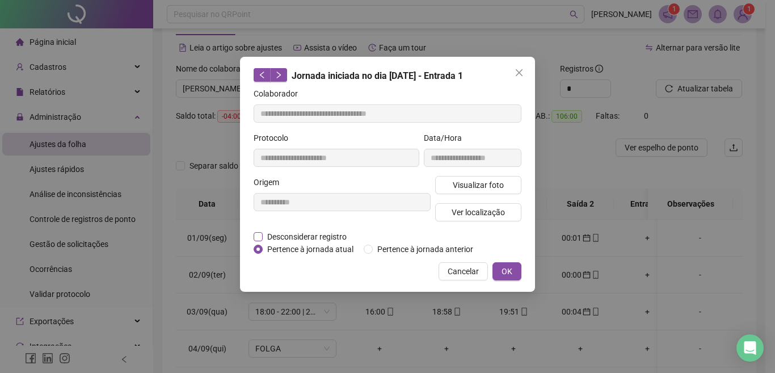
click at [305, 233] on span "Desconsiderar registro" at bounding box center [307, 236] width 88 height 12
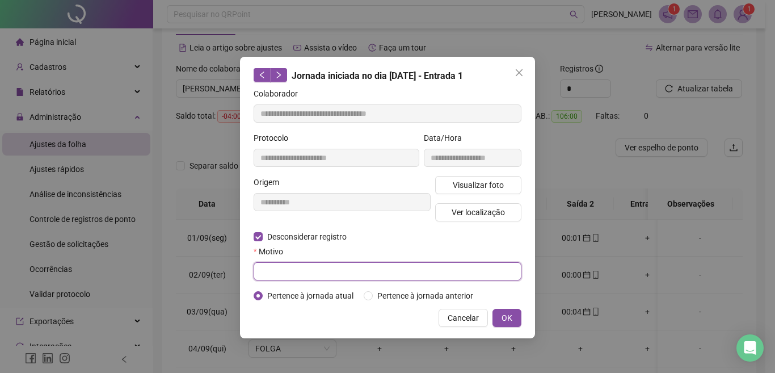
drag, startPoint x: 297, startPoint y: 275, endPoint x: 290, endPoint y: 279, distance: 7.4
click at [294, 279] on input "text" at bounding box center [388, 271] width 268 height 18
type input "*****"
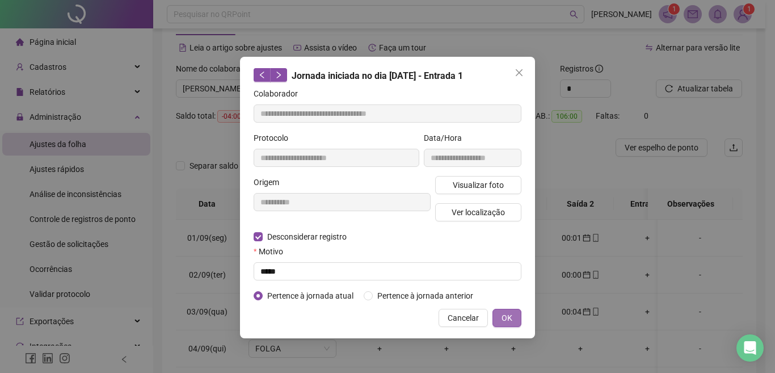
click at [501, 315] on span "OK" at bounding box center [506, 317] width 11 height 12
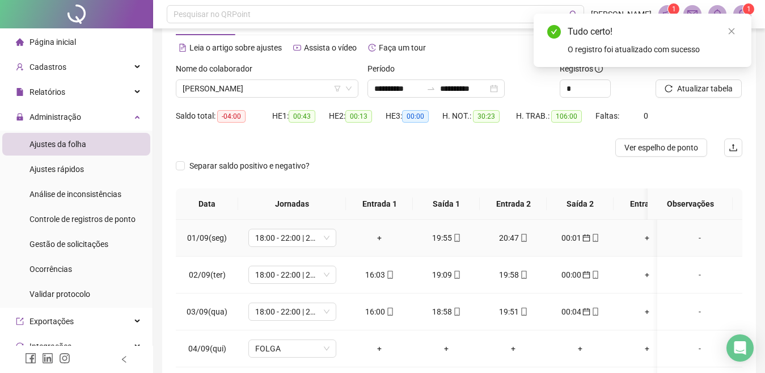
click at [381, 233] on div "+" at bounding box center [379, 237] width 49 height 12
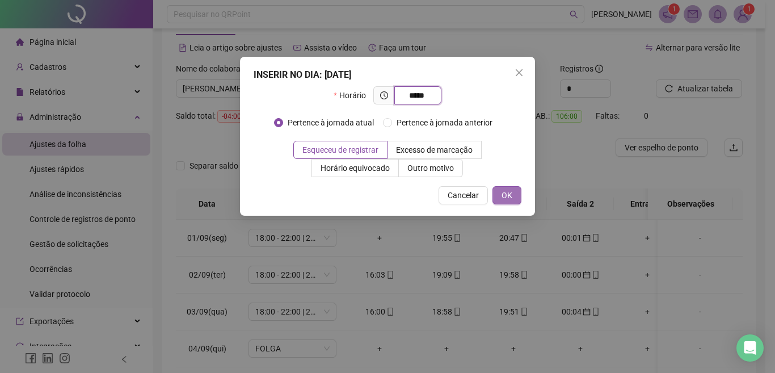
type input "*****"
click at [506, 189] on span "OK" at bounding box center [506, 195] width 11 height 12
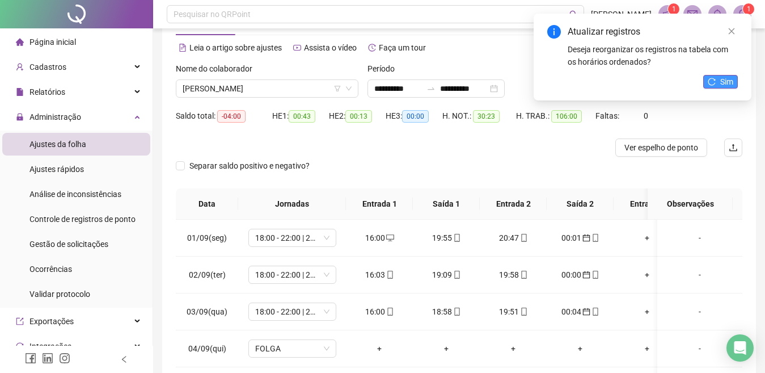
click at [706, 79] on button "Sim" at bounding box center [720, 82] width 35 height 14
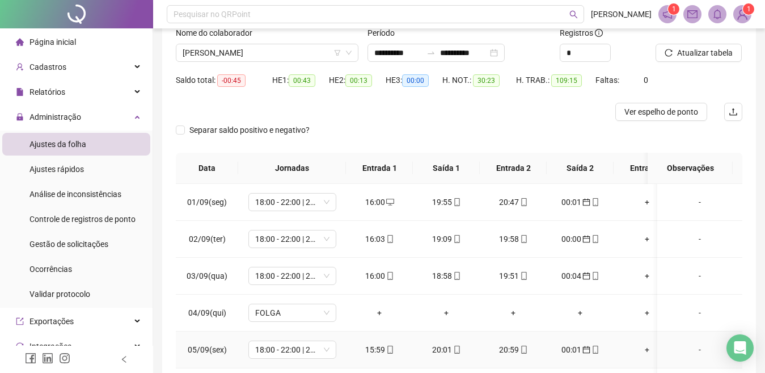
scroll to position [5, 0]
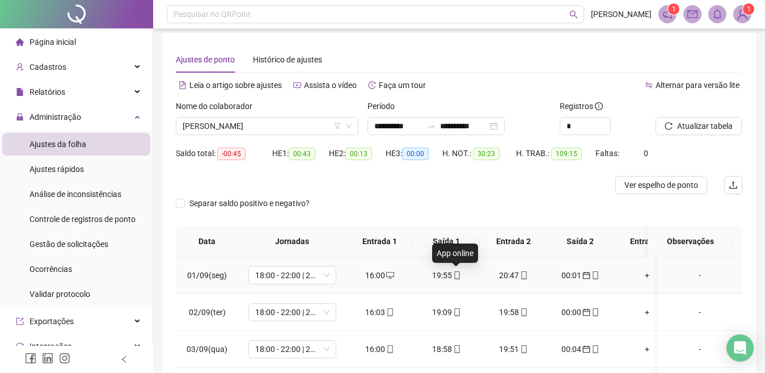
click at [454, 272] on icon "mobile" at bounding box center [456, 275] width 5 height 8
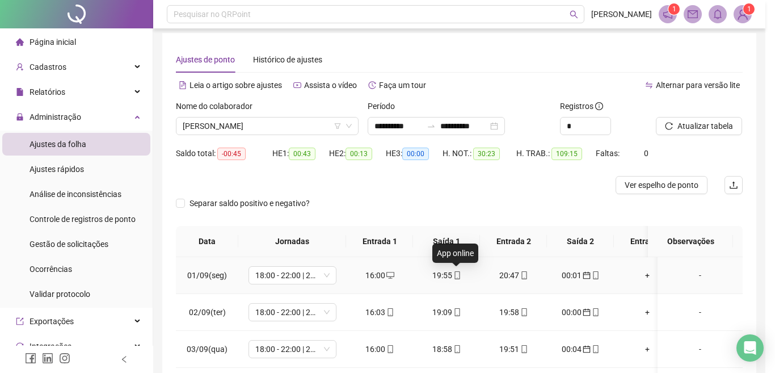
type input "**********"
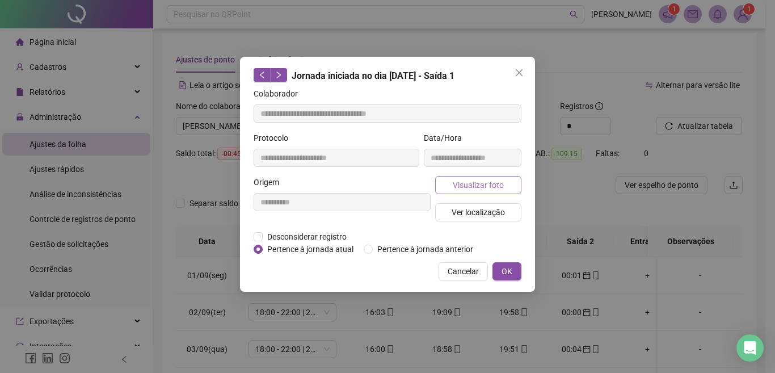
click at [473, 184] on span "Visualizar foto" at bounding box center [478, 185] width 51 height 12
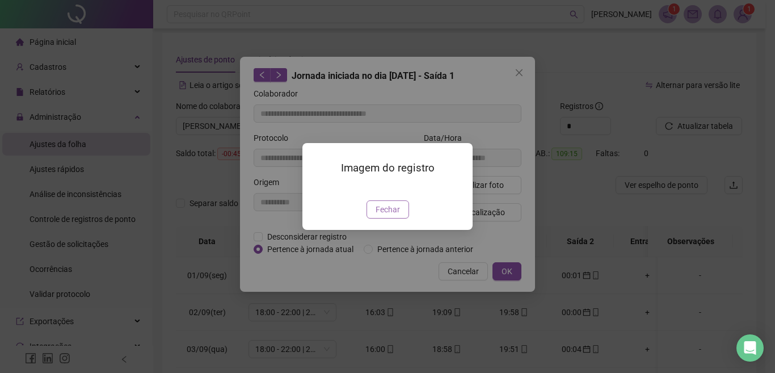
click at [383, 216] on span "Fechar" at bounding box center [388, 209] width 24 height 12
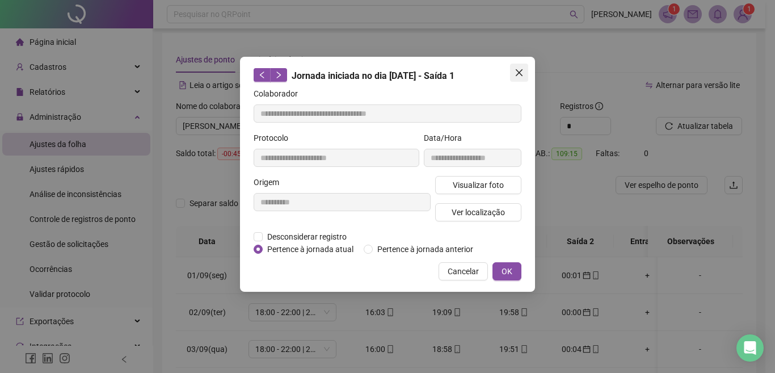
click at [523, 72] on icon "close" at bounding box center [519, 72] width 9 height 9
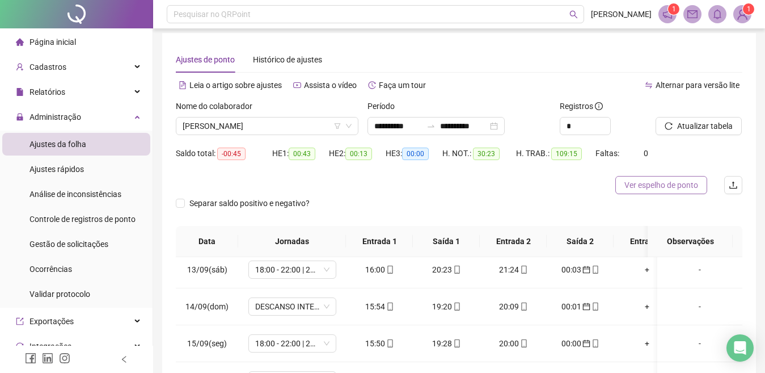
scroll to position [468, 0]
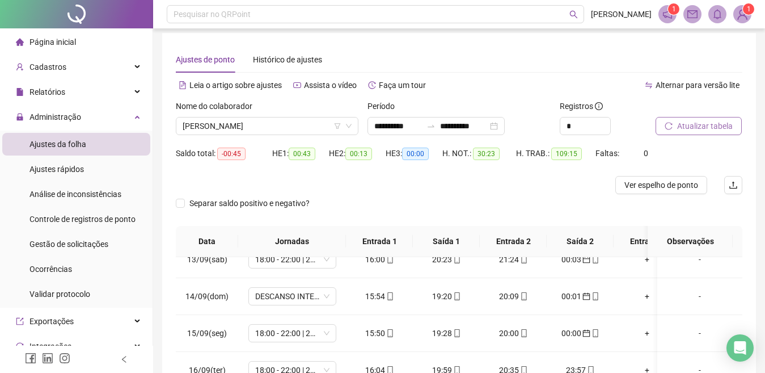
click at [688, 119] on button "Atualizar tabela" at bounding box center [699, 126] width 86 height 18
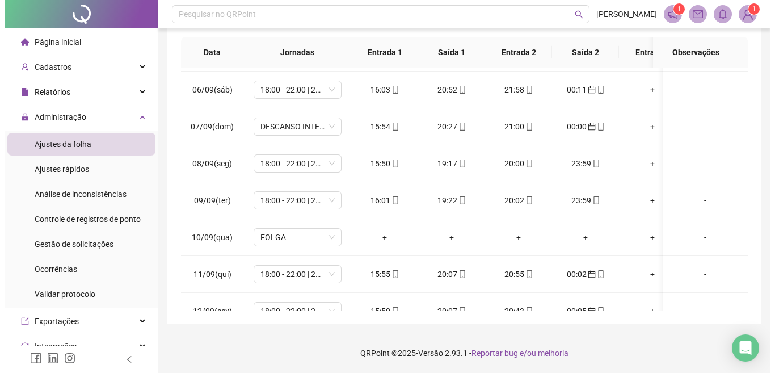
scroll to position [0, 0]
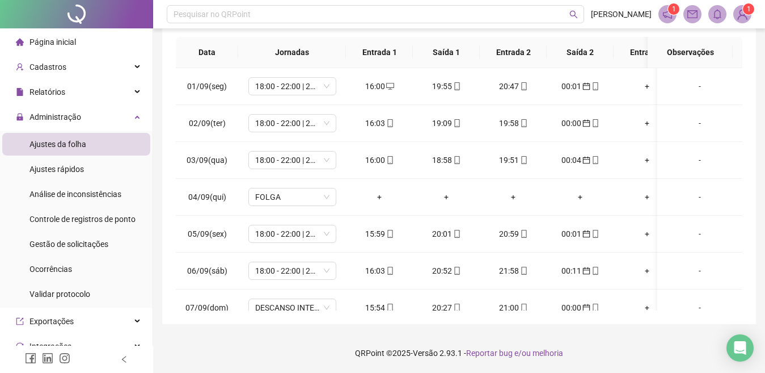
click at [741, 14] on img at bounding box center [742, 14] width 17 height 17
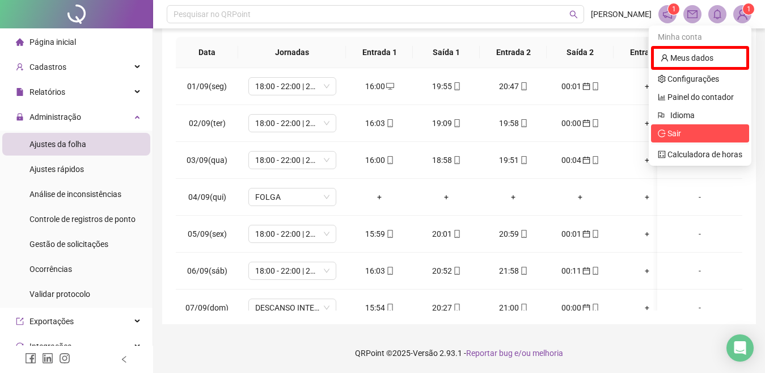
click at [692, 138] on span "Sair" at bounding box center [700, 133] width 85 height 12
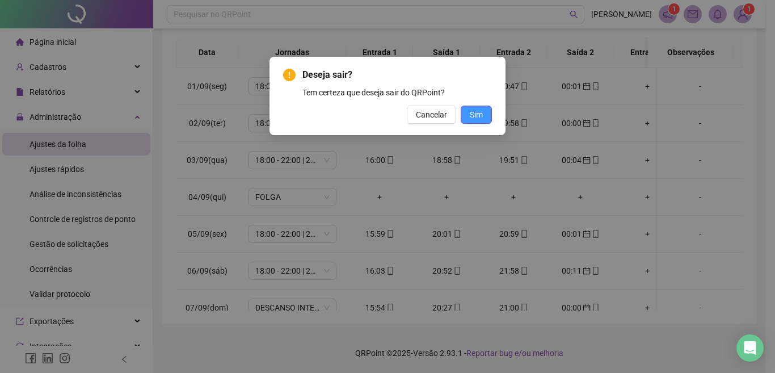
click at [477, 113] on span "Sim" at bounding box center [476, 114] width 13 height 12
